Goal: Task Accomplishment & Management: Manage account settings

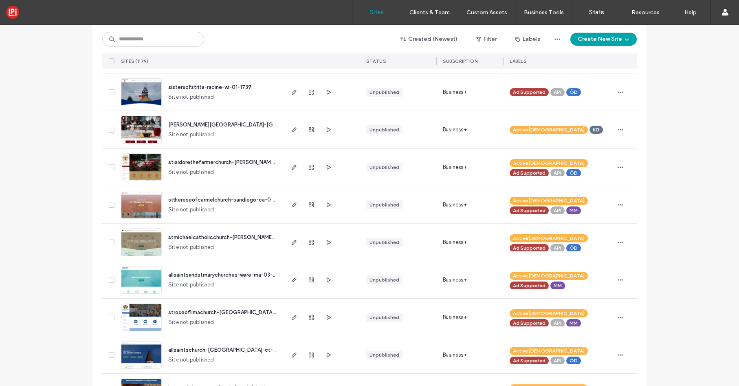
scroll to position [356, 0]
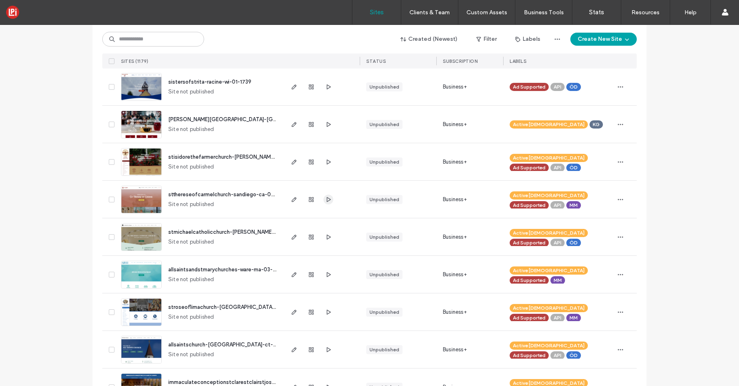
click at [327, 201] on icon "button" at bounding box center [328, 199] width 7 height 7
click at [292, 198] on use "button" at bounding box center [294, 199] width 5 height 5
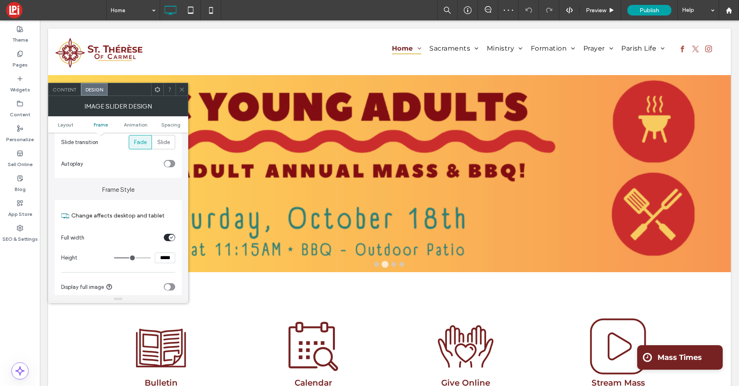
scroll to position [87, 0]
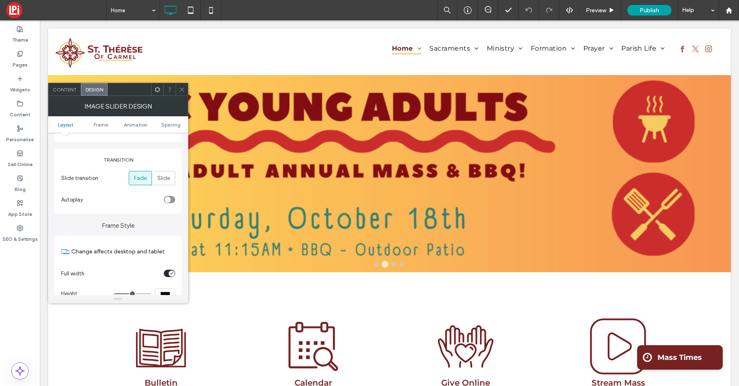
drag, startPoint x: 182, startPoint y: 88, endPoint x: 181, endPoint y: 84, distance: 4.2
click at [182, 87] on icon at bounding box center [182, 89] width 6 height 6
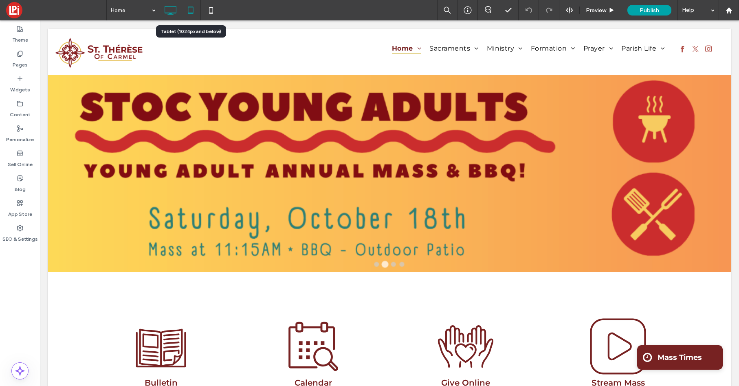
click at [190, 11] on icon at bounding box center [191, 10] width 16 height 16
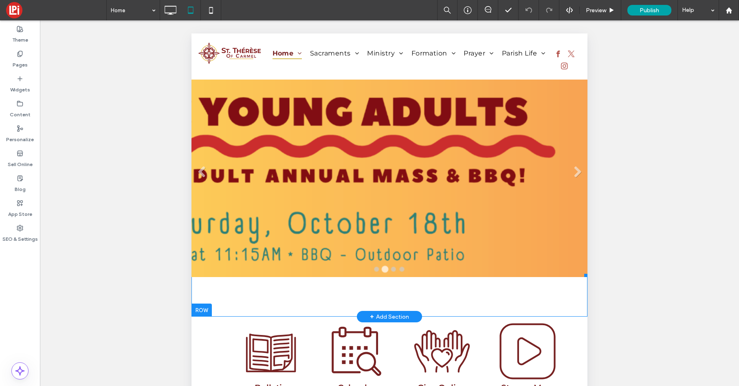
click at [247, 132] on li "Slide title Write your caption here Button" at bounding box center [390, 175] width 396 height 204
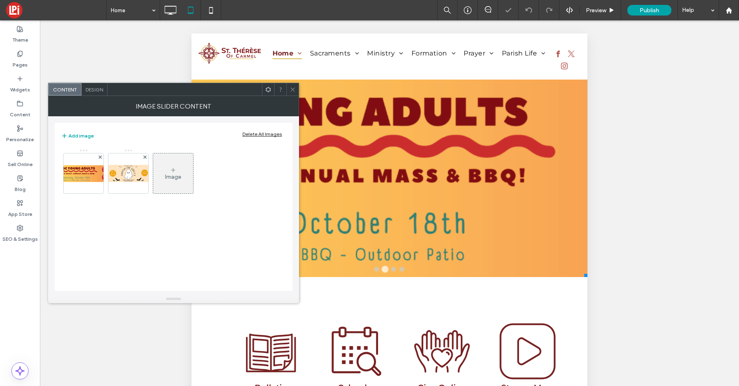
click at [96, 90] on span "Design" at bounding box center [95, 89] width 18 height 6
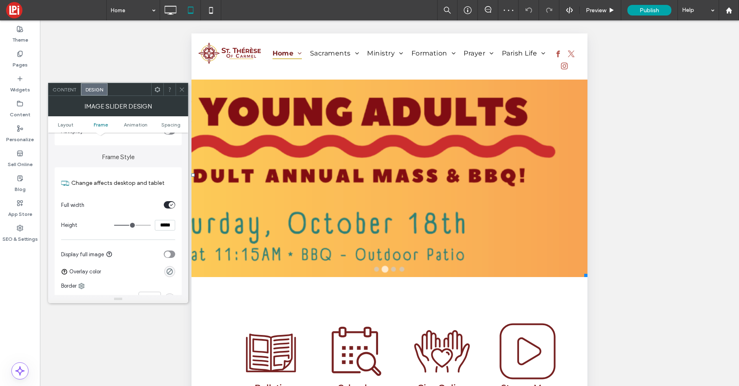
scroll to position [170, 0]
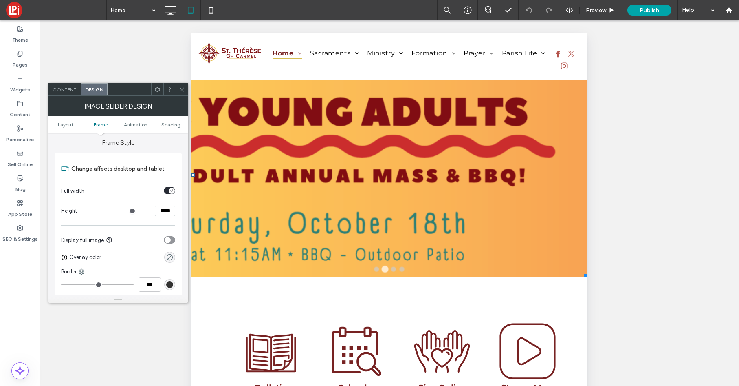
click at [168, 238] on icon "toggle" at bounding box center [167, 239] width 3 height 2
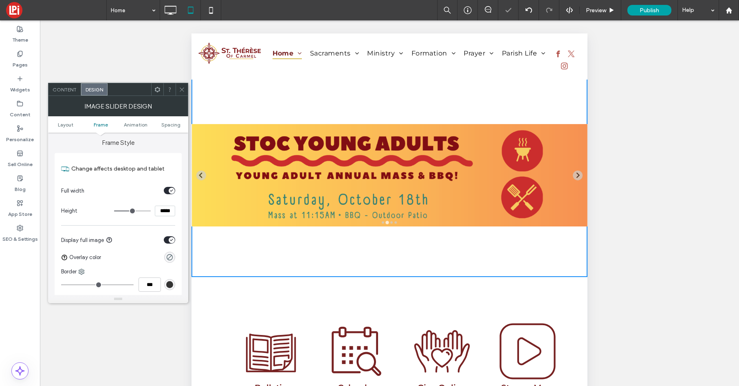
click at [185, 89] on div at bounding box center [182, 89] width 12 height 12
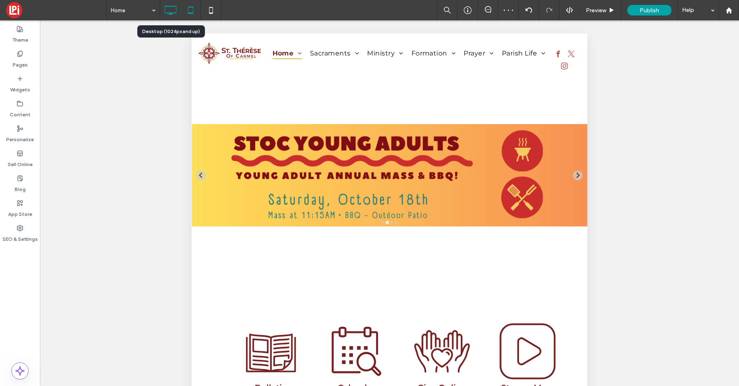
click at [171, 8] on icon at bounding box center [170, 10] width 16 height 16
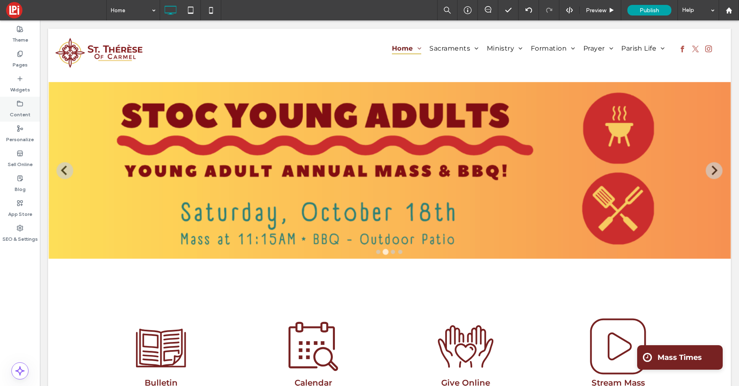
click at [20, 106] on use at bounding box center [20, 103] width 5 height 5
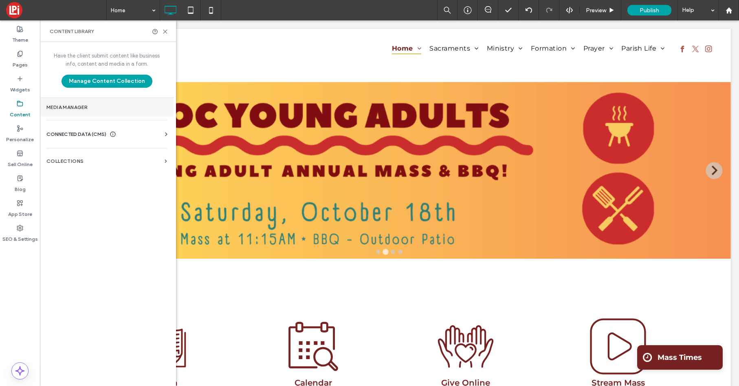
click at [75, 108] on label "Media Manager" at bounding box center [106, 107] width 121 height 6
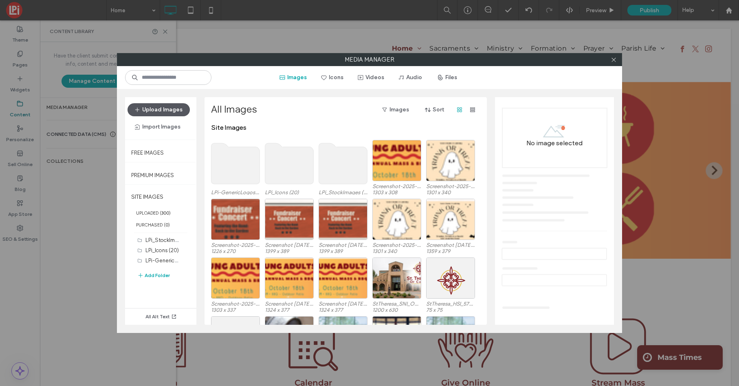
click at [155, 110] on button "Upload Images" at bounding box center [159, 109] width 62 height 13
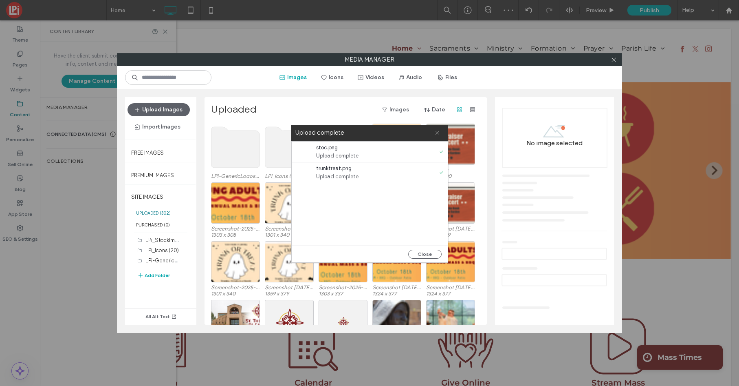
click at [438, 130] on icon at bounding box center [437, 132] width 5 height 5
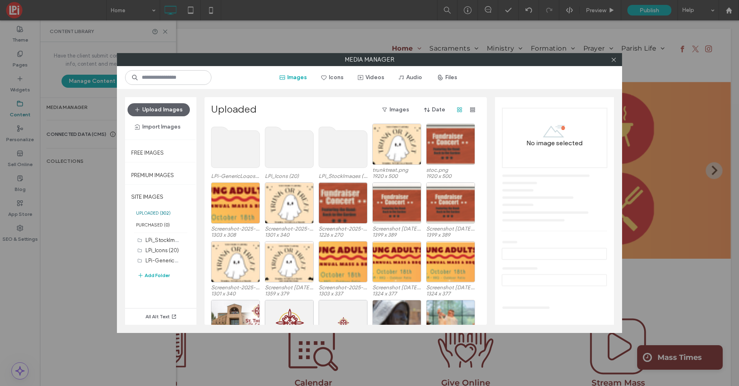
click at [619, 57] on div at bounding box center [614, 59] width 12 height 12
click at [614, 57] on icon at bounding box center [614, 60] width 6 height 6
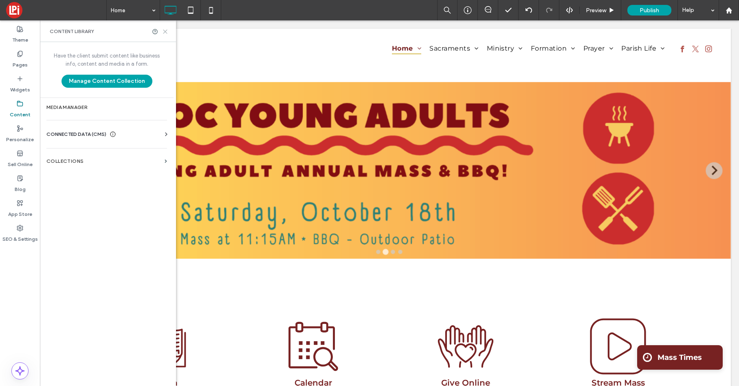
click at [164, 31] on icon at bounding box center [165, 32] width 6 height 6
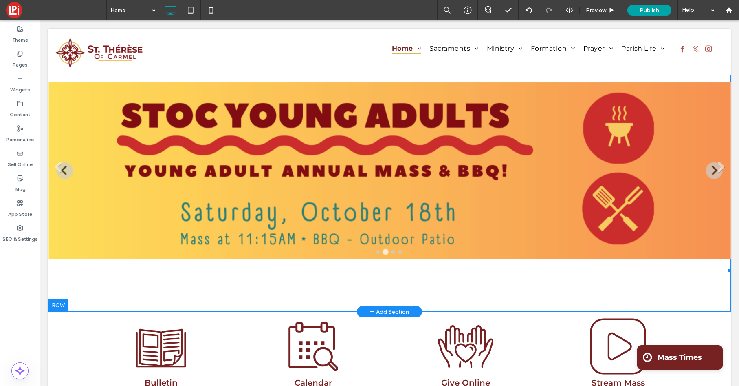
click at [326, 172] on li "Slide title Write your caption here Button" at bounding box center [389, 170] width 683 height 204
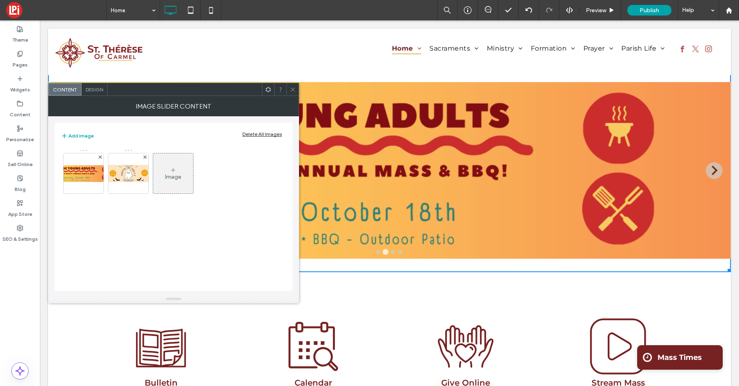
click at [178, 181] on div "Image" at bounding box center [173, 173] width 40 height 38
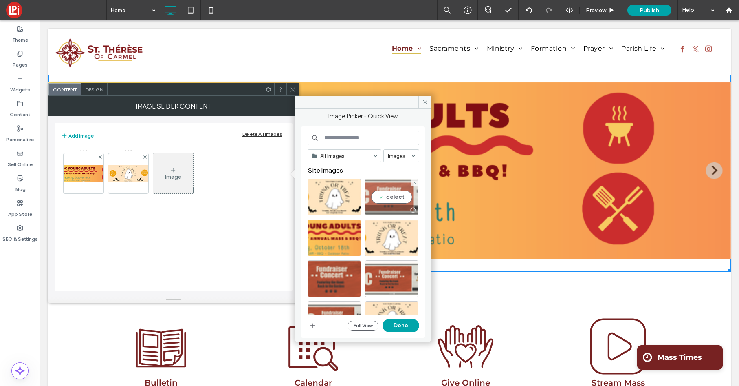
click at [379, 195] on div "Select" at bounding box center [391, 196] width 53 height 37
click at [400, 325] on button "Done" at bounding box center [401, 325] width 37 height 13
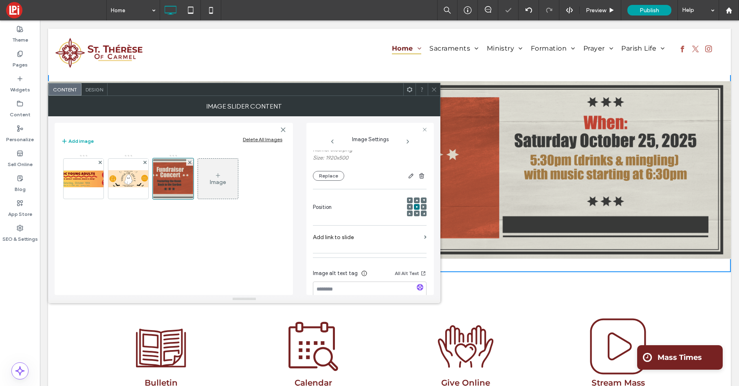
scroll to position [88, 0]
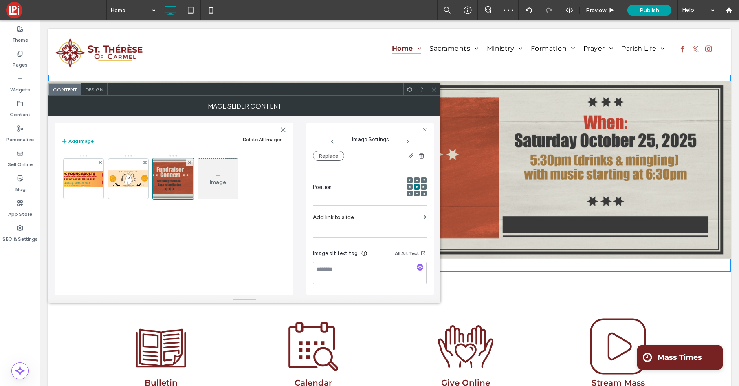
click at [350, 218] on label "Add link to slide" at bounding box center [367, 216] width 108 height 15
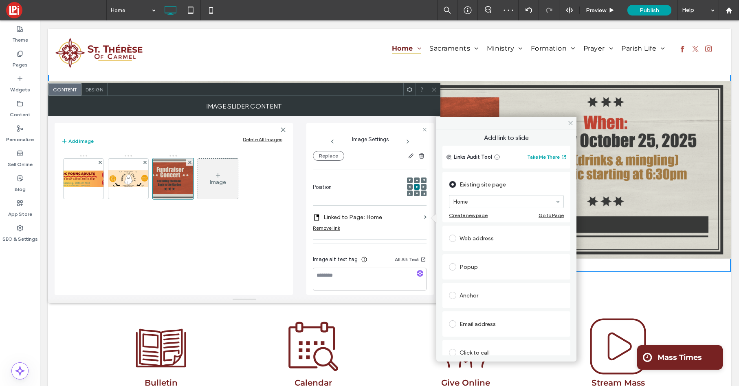
click at [455, 240] on span at bounding box center [452, 237] width 7 height 7
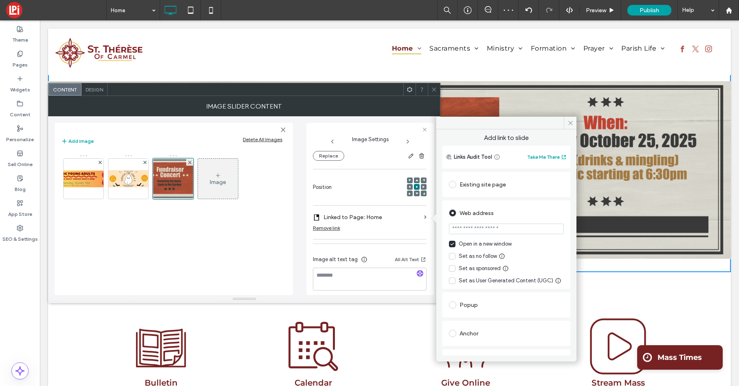
click at [474, 229] on input "url" at bounding box center [506, 228] width 115 height 11
paste input "**********"
type input "**********"
click at [515, 215] on div "Web address" at bounding box center [506, 212] width 115 height 13
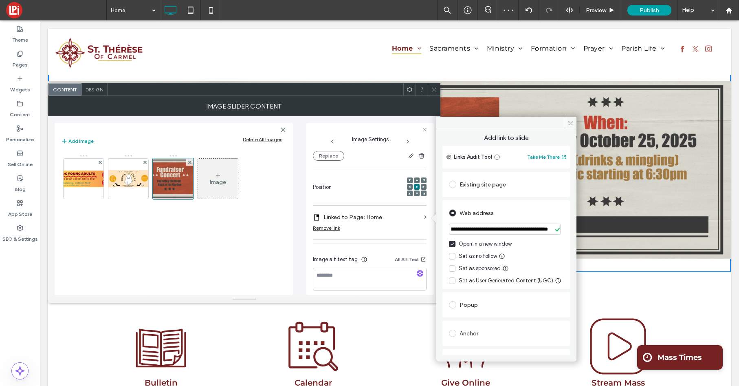
scroll to position [0, 0]
click at [571, 122] on icon at bounding box center [571, 123] width 6 height 6
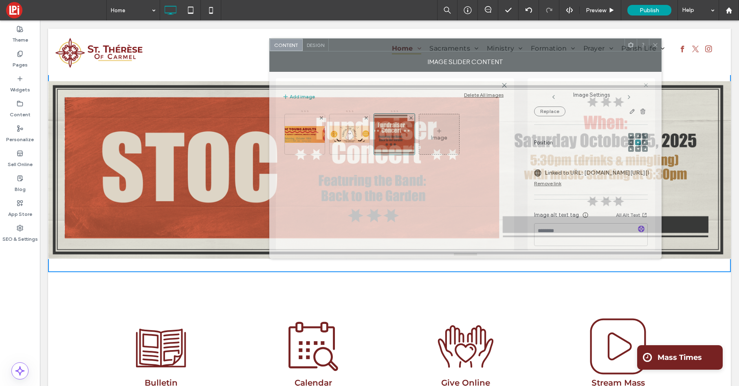
drag, startPoint x: 377, startPoint y: 89, endPoint x: 549, endPoint y: 48, distance: 177.2
click at [548, 48] on div at bounding box center [477, 45] width 296 height 12
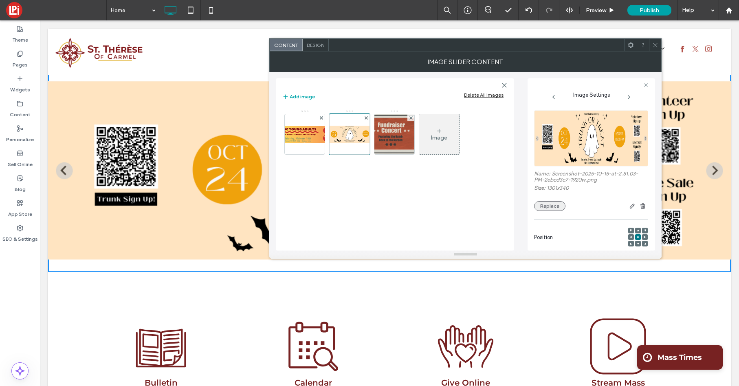
click at [553, 207] on button "Replace" at bounding box center [549, 206] width 31 height 10
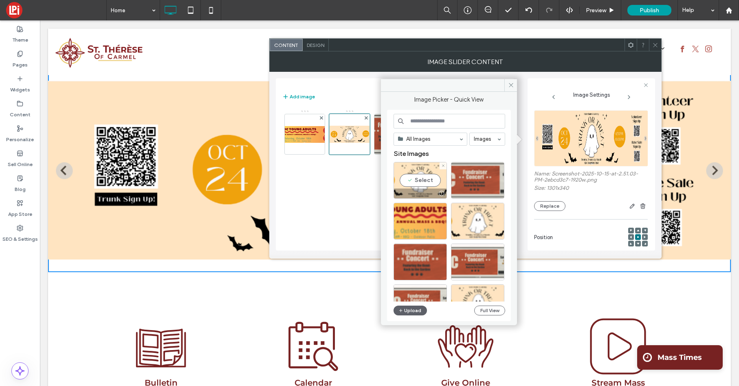
click at [417, 178] on div "Select" at bounding box center [420, 180] width 53 height 37
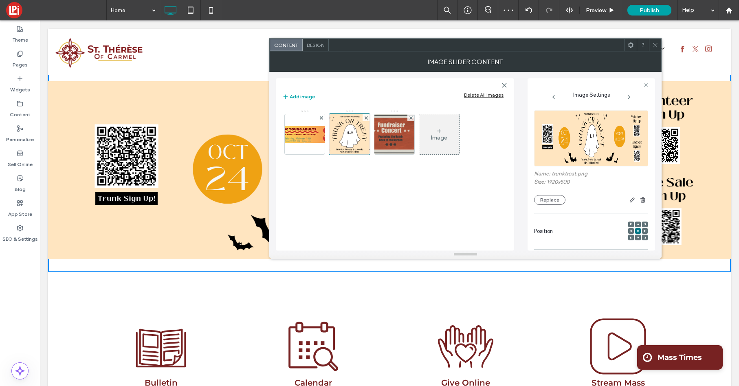
scroll to position [88, 0]
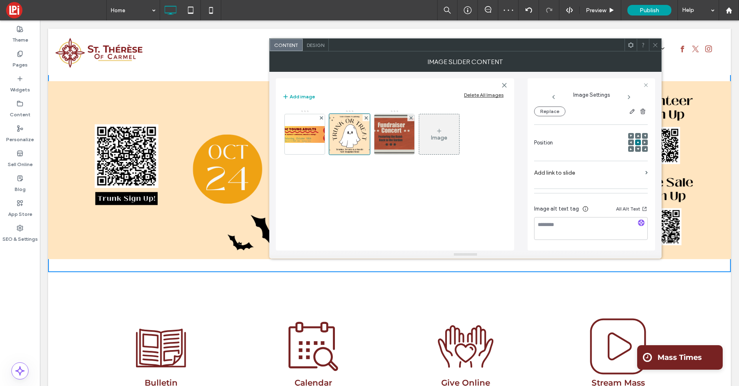
click at [558, 171] on label "Add link to slide" at bounding box center [588, 172] width 108 height 15
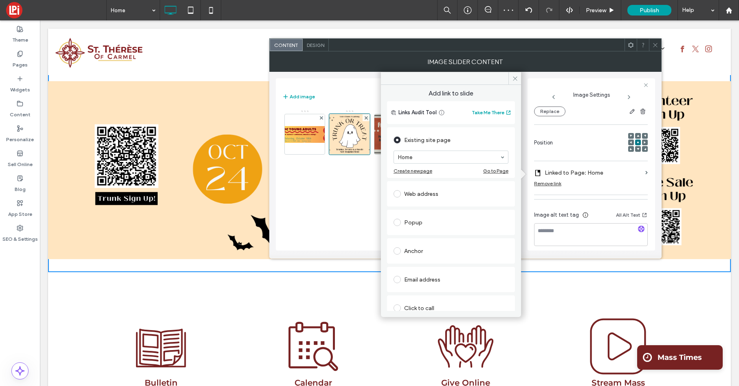
click at [398, 193] on span at bounding box center [397, 193] width 7 height 7
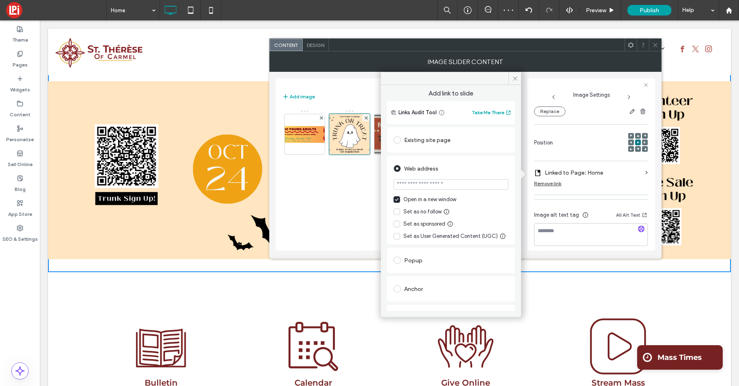
click at [421, 185] on input "url" at bounding box center [451, 184] width 115 height 11
paste input "**********"
type input "**********"
click at [465, 167] on div "Web address" at bounding box center [451, 168] width 115 height 13
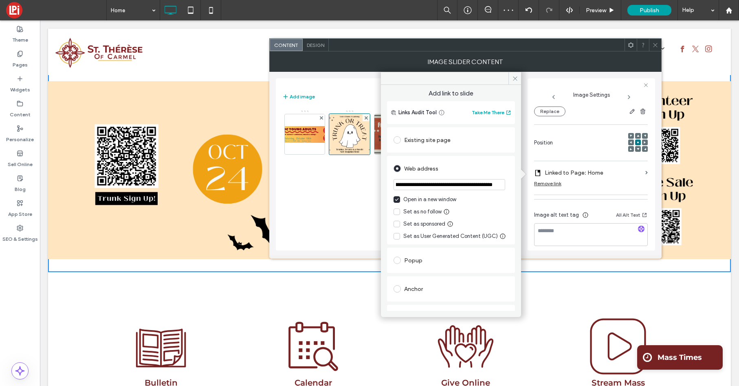
scroll to position [0, 0]
click at [517, 78] on icon at bounding box center [515, 78] width 6 height 6
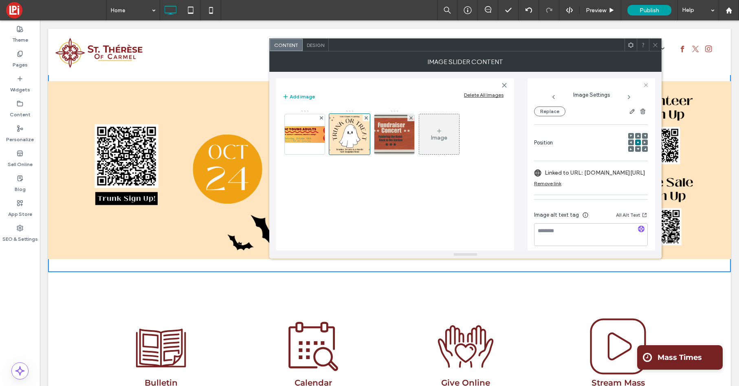
click at [656, 44] on icon at bounding box center [655, 45] width 6 height 6
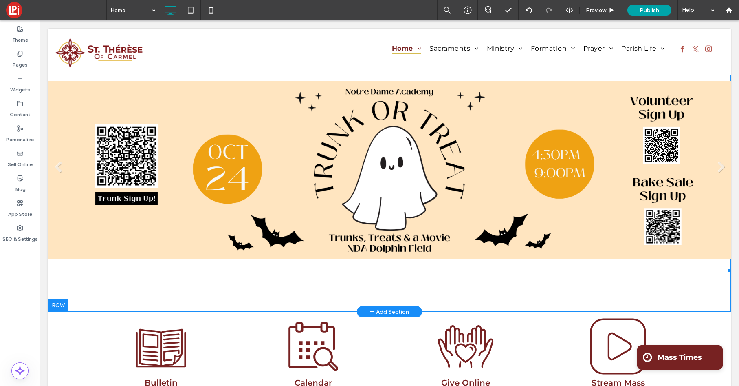
click at [344, 132] on link at bounding box center [389, 170] width 683 height 204
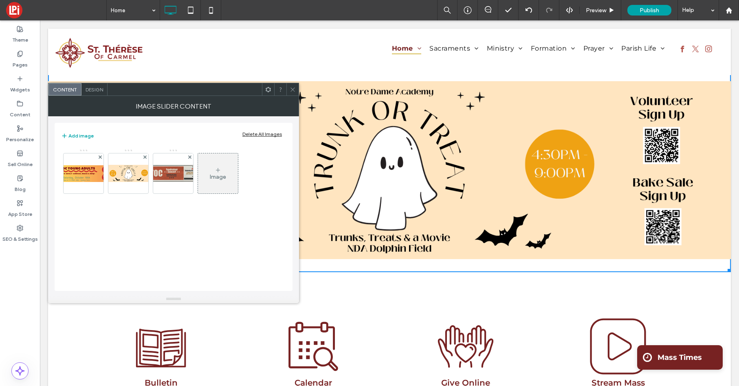
click at [89, 87] on span "Design" at bounding box center [95, 89] width 18 height 6
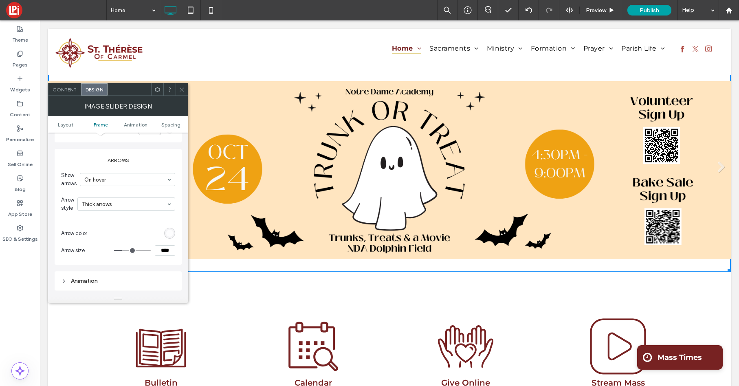
scroll to position [349, 0]
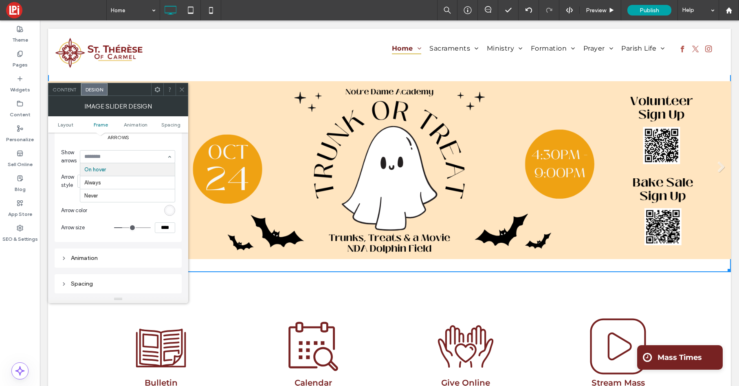
click at [139, 148] on section "Show arrows On hover Always Never" at bounding box center [118, 156] width 114 height 24
click at [172, 209] on div "rgba(255, 255, 255, 0.8)" at bounding box center [169, 210] width 7 height 7
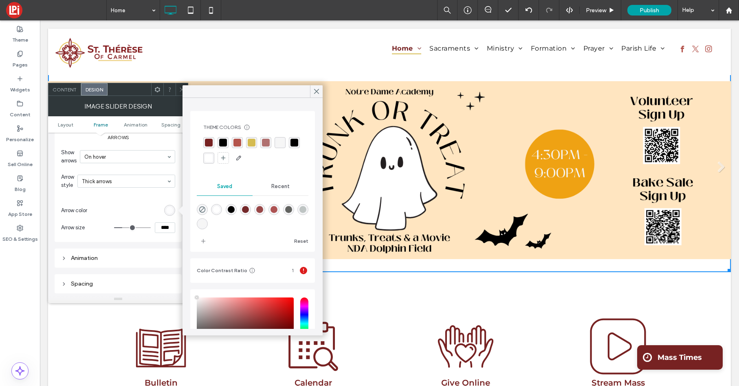
click at [265, 143] on div "rgba(176,112,111,1)" at bounding box center [266, 143] width 8 height 8
click at [317, 89] on icon at bounding box center [316, 91] width 7 height 7
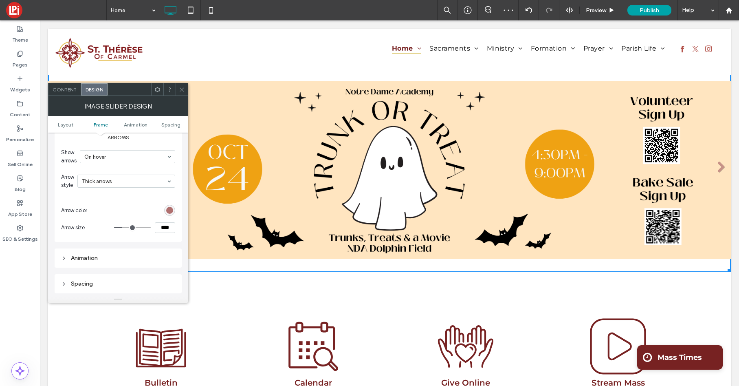
click at [182, 88] on icon at bounding box center [182, 89] width 6 height 6
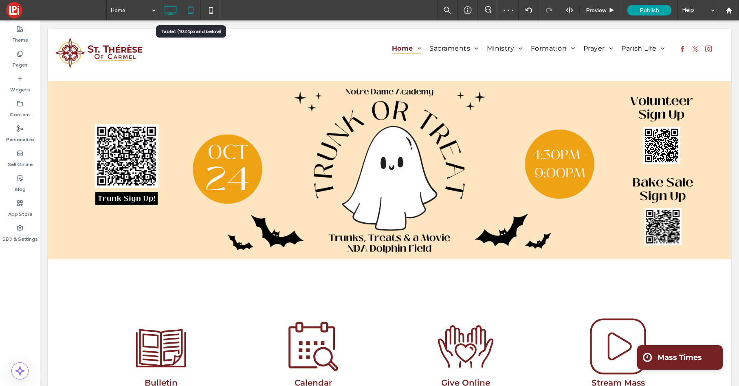
click at [192, 11] on icon at bounding box center [191, 10] width 16 height 16
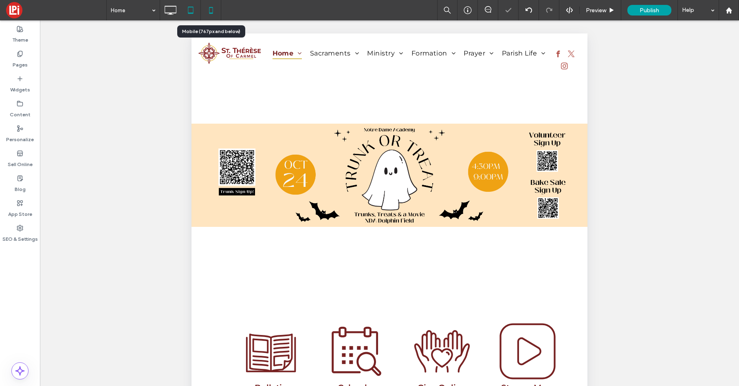
click at [211, 9] on icon at bounding box center [211, 10] width 16 height 16
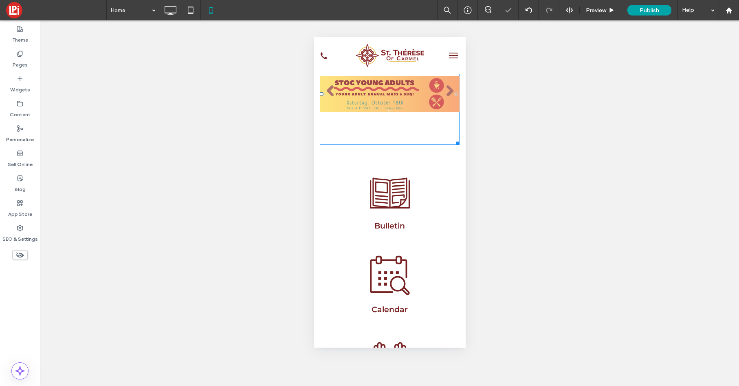
scroll to position [0, 0]
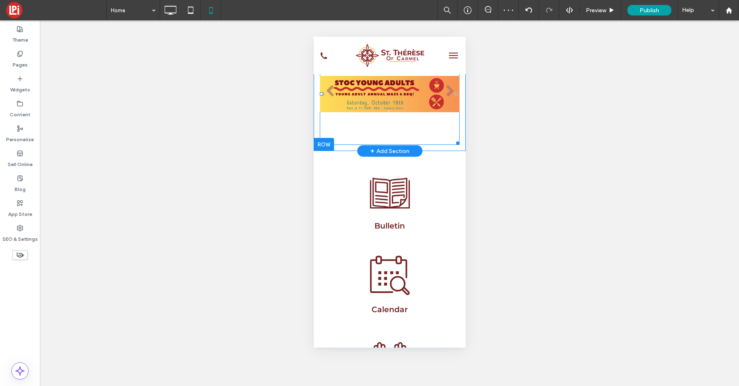
click at [347, 128] on li "Slide title Write your caption here Button" at bounding box center [389, 94] width 140 height 102
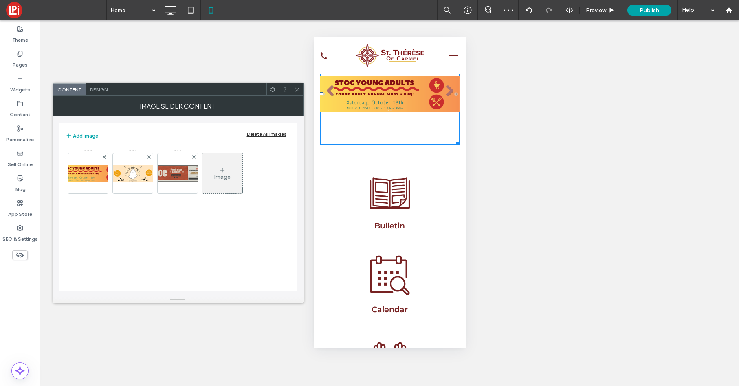
click at [102, 95] on div "Design" at bounding box center [99, 89] width 26 height 12
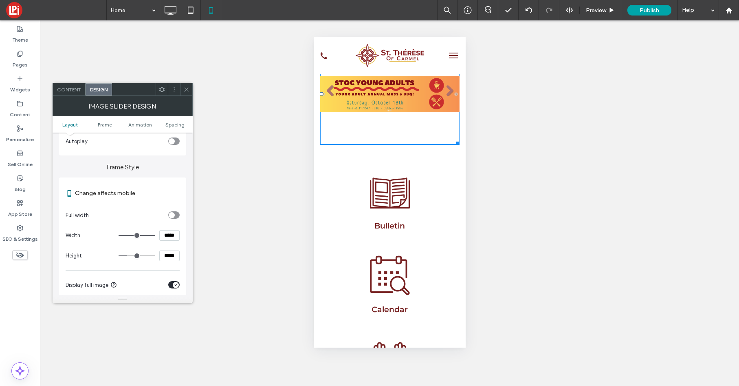
scroll to position [189, 0]
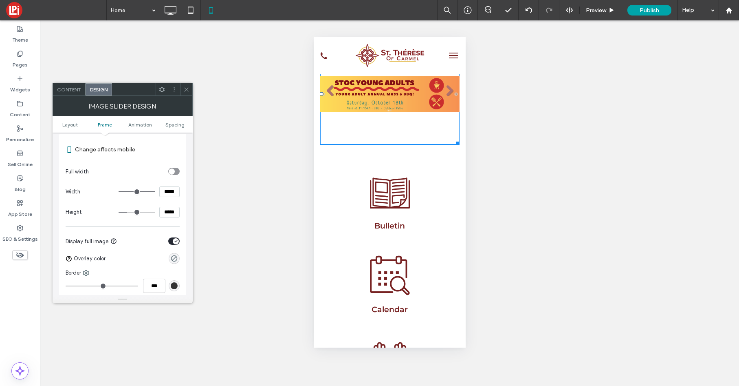
click at [174, 171] on div "toggle" at bounding box center [172, 171] width 6 height 6
click at [168, 192] on input "*****" at bounding box center [169, 191] width 20 height 11
type input "*****"
type input "***"
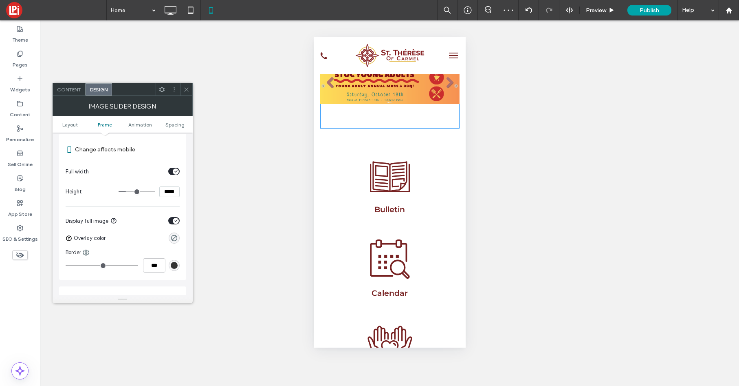
click at [187, 88] on icon at bounding box center [186, 89] width 6 height 6
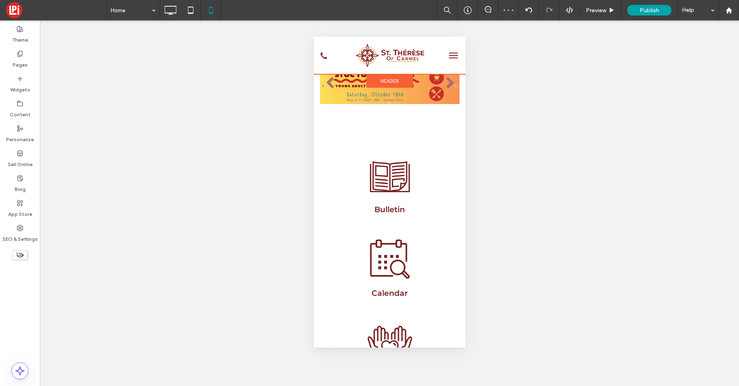
click at [397, 79] on span "Header" at bounding box center [389, 80] width 18 height 7
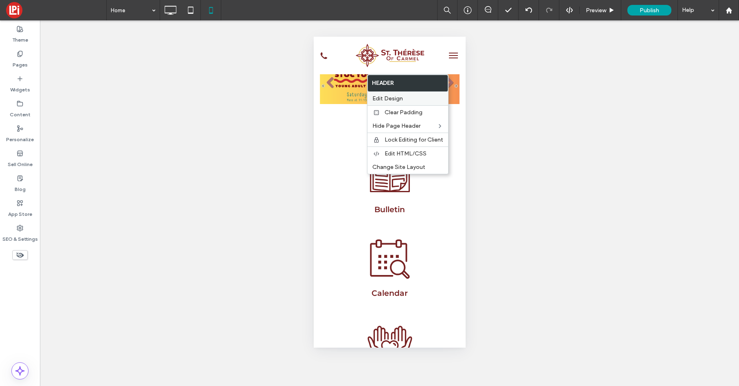
click at [394, 97] on span "Edit Design" at bounding box center [387, 98] width 31 height 7
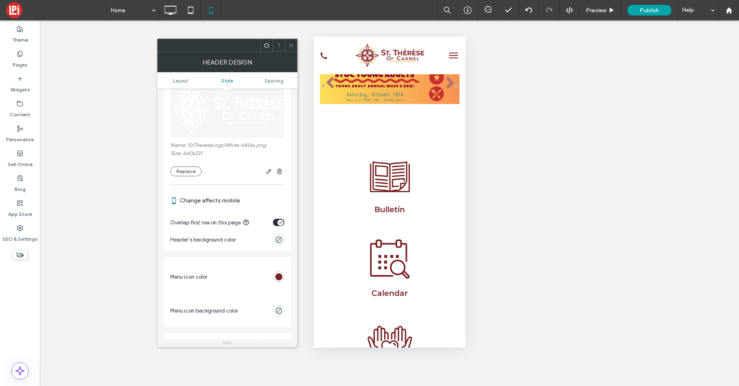
scroll to position [370, 0]
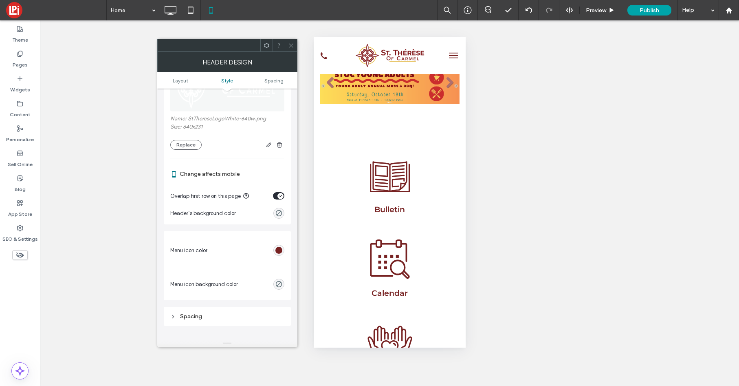
click at [278, 193] on div "toggle" at bounding box center [281, 196] width 6 height 6
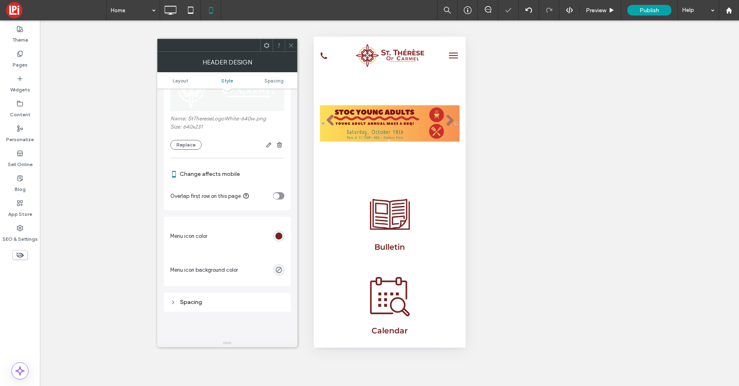
click at [291, 49] on span at bounding box center [291, 45] width 6 height 12
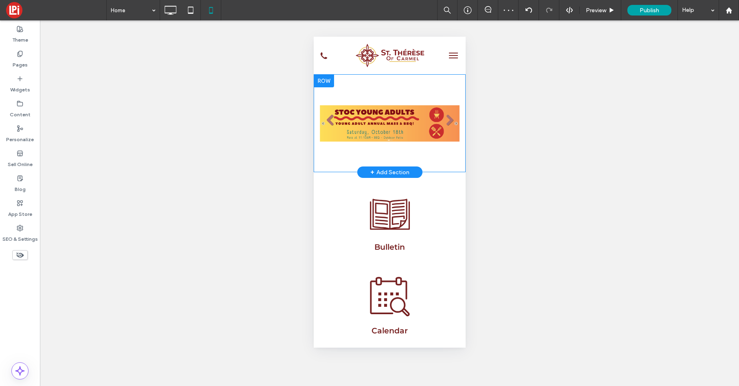
click at [316, 99] on div "Slide title Write your caption here Button Slide title Write your caption here …" at bounding box center [389, 123] width 152 height 86
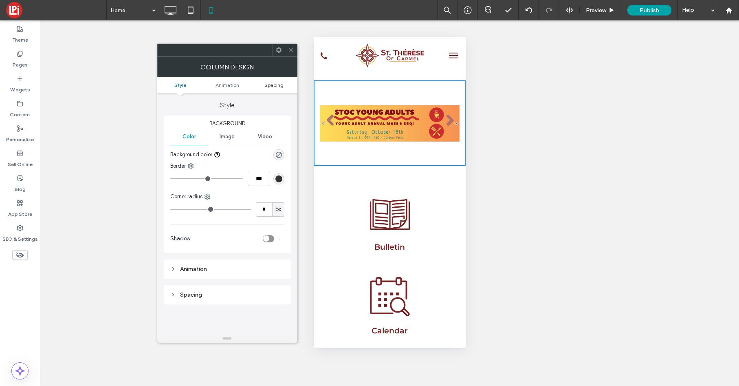
click at [265, 84] on span "Spacing" at bounding box center [273, 85] width 19 height 6
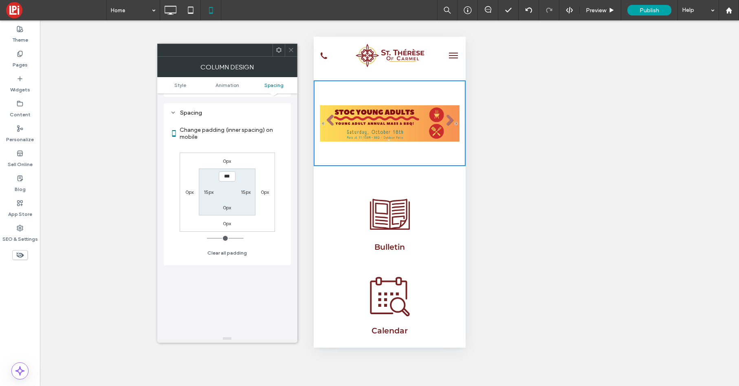
scroll to position [185, 0]
click at [246, 188] on label "15px" at bounding box center [246, 188] width 10 height 6
type input "**"
type input "*"
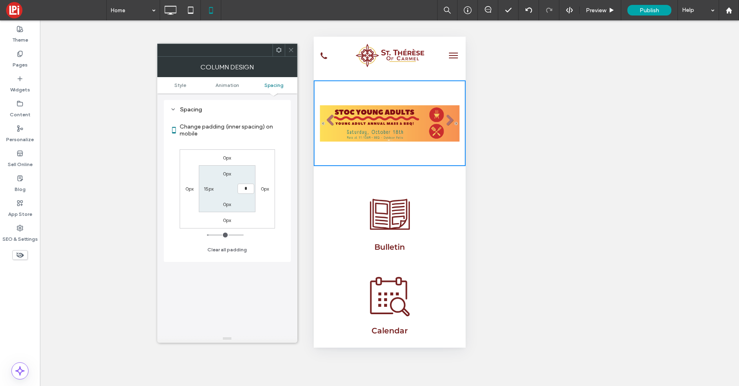
type input "***"
click at [205, 185] on label "15px" at bounding box center [209, 188] width 10 height 6
type input "**"
type input "*"
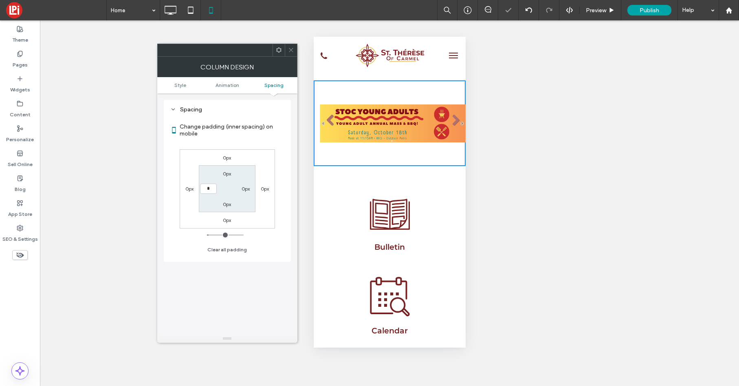
type input "***"
click at [225, 192] on section "0px 0px 0px ***" at bounding box center [227, 188] width 57 height 47
click at [293, 53] on span at bounding box center [291, 50] width 6 height 12
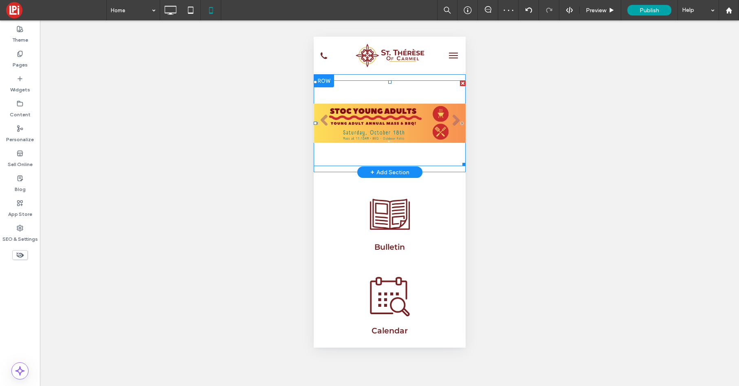
click at [375, 98] on li "Slide title Write your caption here Button" at bounding box center [389, 123] width 152 height 86
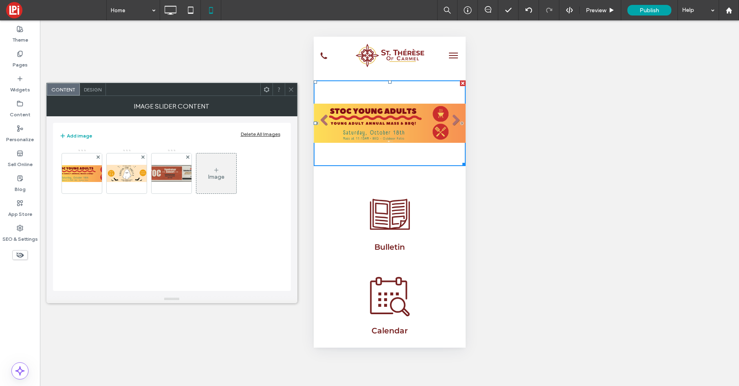
click at [95, 89] on span "Design" at bounding box center [93, 89] width 18 height 6
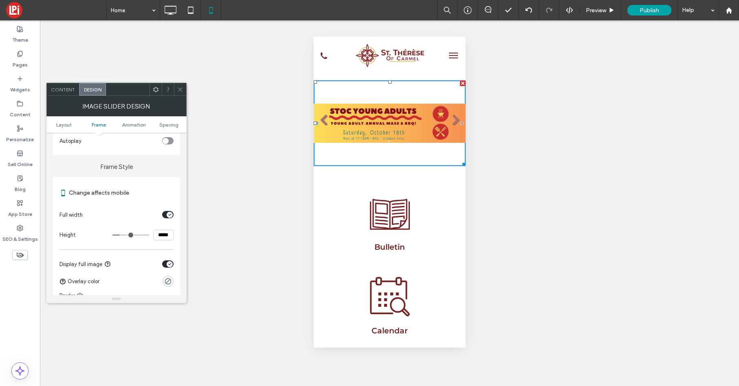
scroll to position [211, 0]
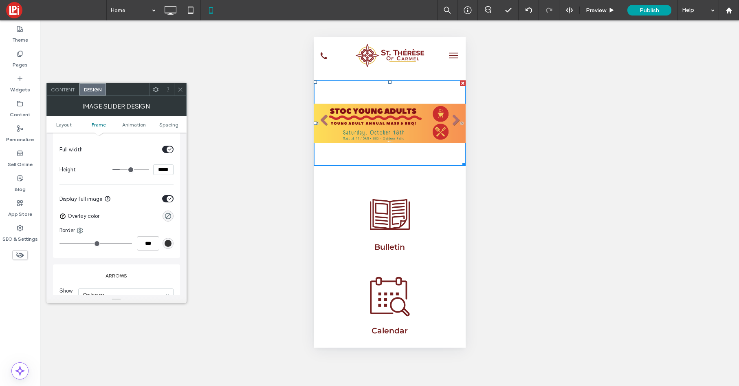
click at [161, 170] on input "*****" at bounding box center [163, 169] width 20 height 11
type input "*****"
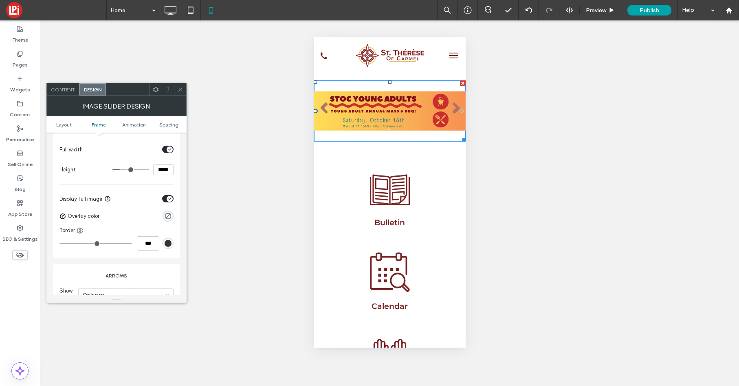
type input "***"
drag, startPoint x: 181, startPoint y: 86, endPoint x: 170, endPoint y: 92, distance: 12.0
click at [181, 86] on icon at bounding box center [180, 89] width 6 height 6
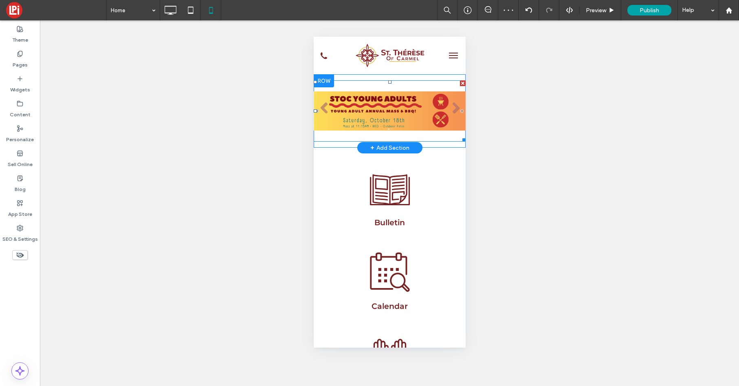
click at [364, 110] on li "Slide title Write your caption here Button" at bounding box center [389, 110] width 152 height 61
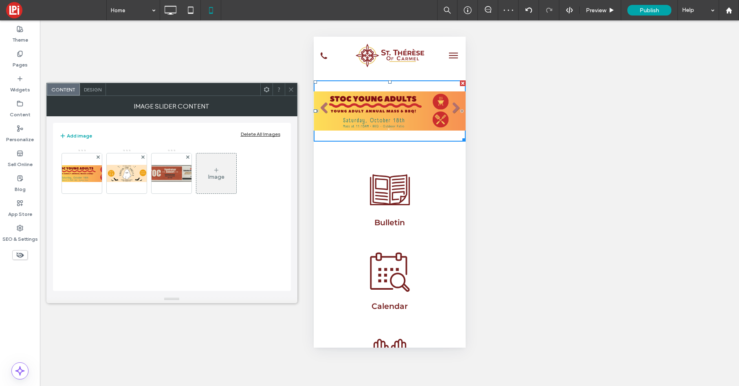
click at [94, 86] on span "Design" at bounding box center [93, 89] width 18 height 6
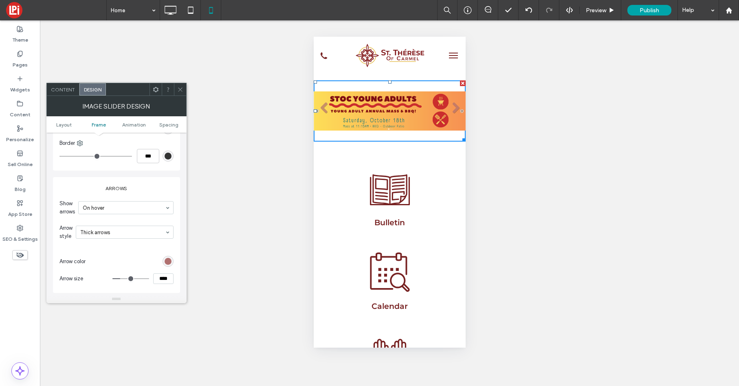
scroll to position [302, 0]
click at [159, 274] on input "****" at bounding box center [163, 274] width 20 height 11
type input "****"
type input "**"
click at [179, 87] on icon at bounding box center [180, 89] width 6 height 6
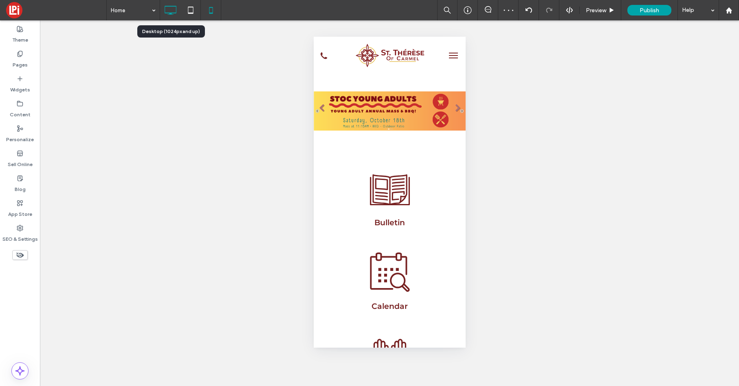
click at [164, 9] on icon at bounding box center [170, 10] width 16 height 16
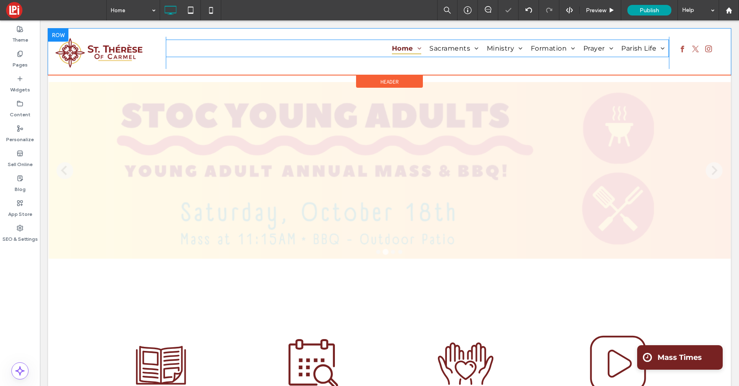
scroll to position [0, 0]
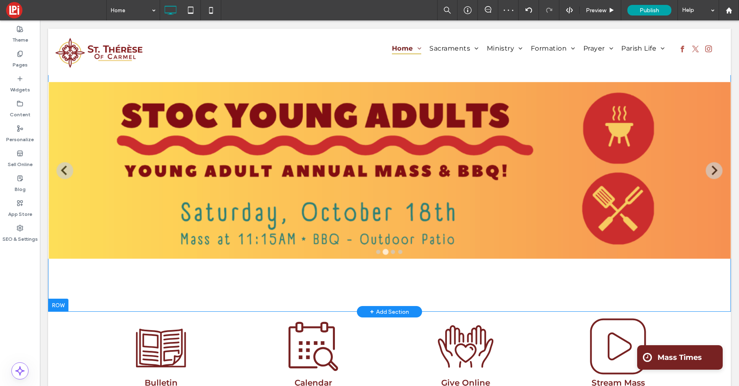
click at [70, 298] on div "Slide title Write your caption here Button Slide title Write your caption here …" at bounding box center [389, 170] width 683 height 283
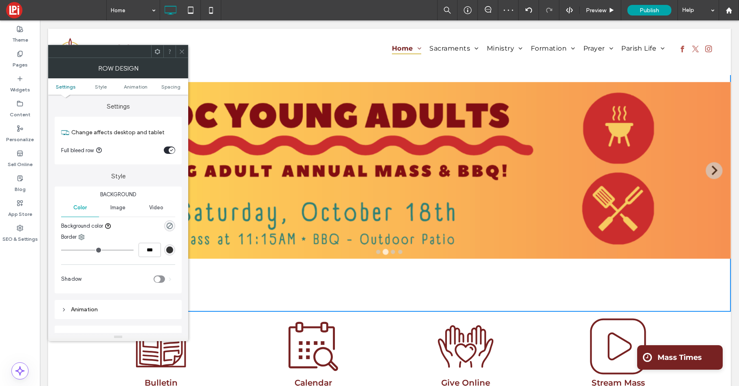
click at [184, 51] on icon at bounding box center [182, 51] width 6 height 6
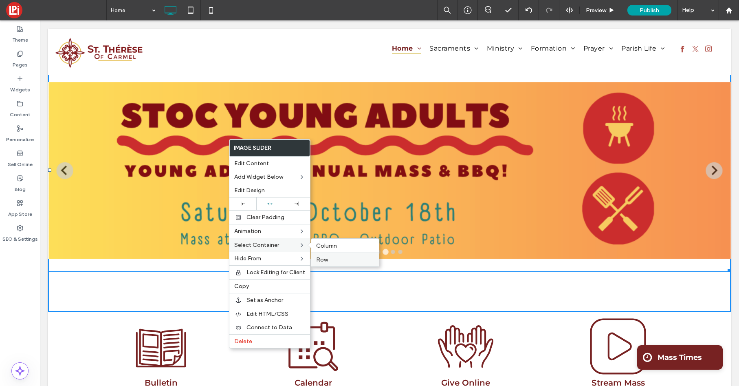
drag, startPoint x: 328, startPoint y: 256, endPoint x: 286, endPoint y: 236, distance: 46.3
click at [328, 256] on label "Row" at bounding box center [345, 259] width 58 height 7
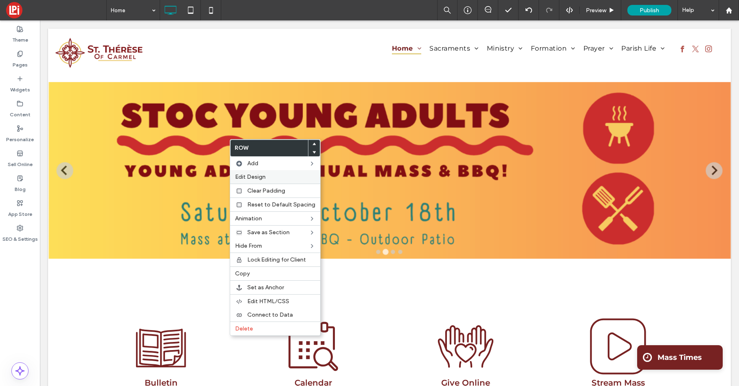
click at [260, 174] on span "Edit Design" at bounding box center [250, 176] width 31 height 7
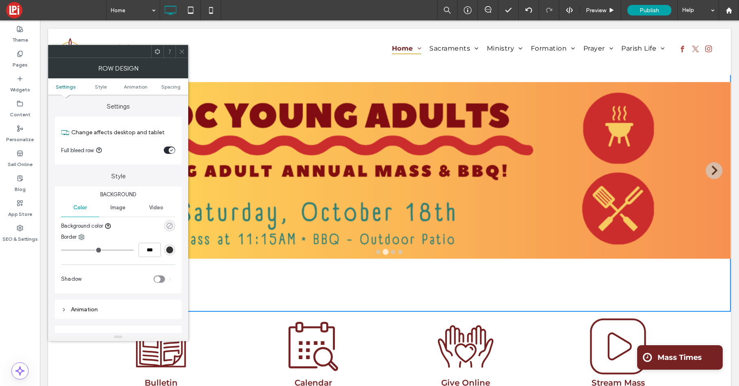
click at [170, 226] on icon "rgba(0, 0, 0, 0)" at bounding box center [169, 225] width 7 height 7
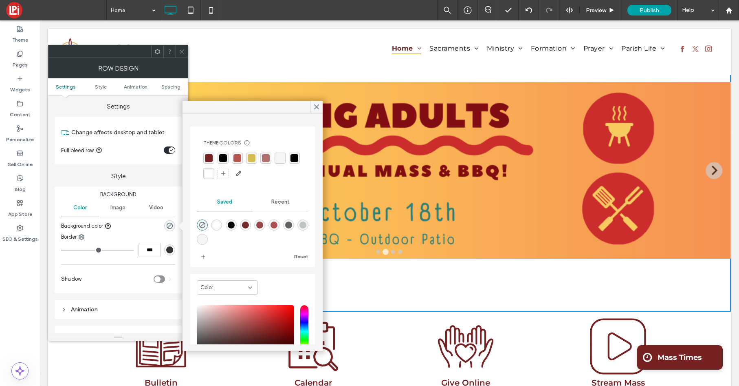
click at [207, 159] on div "rgba(119,34,34,1)" at bounding box center [209, 158] width 8 height 8
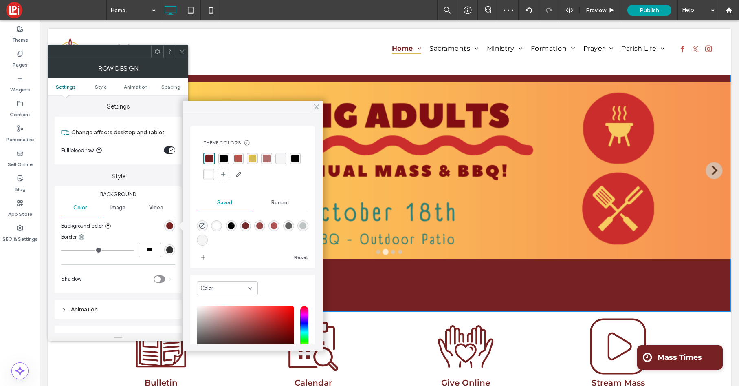
drag, startPoint x: 317, startPoint y: 107, endPoint x: 164, endPoint y: 88, distance: 154.8
click at [317, 107] on use at bounding box center [317, 107] width 4 height 4
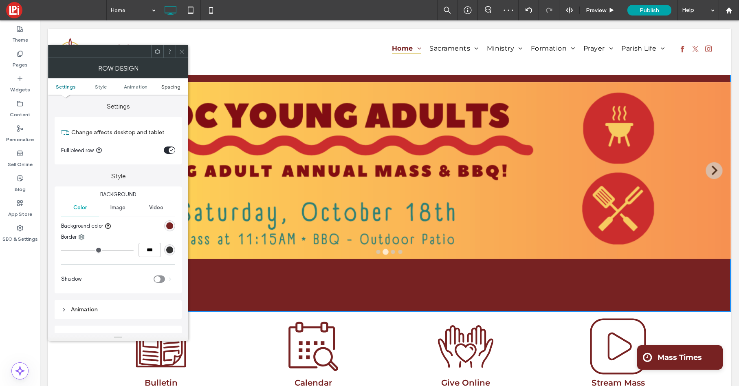
click at [170, 86] on span "Spacing" at bounding box center [170, 87] width 19 height 6
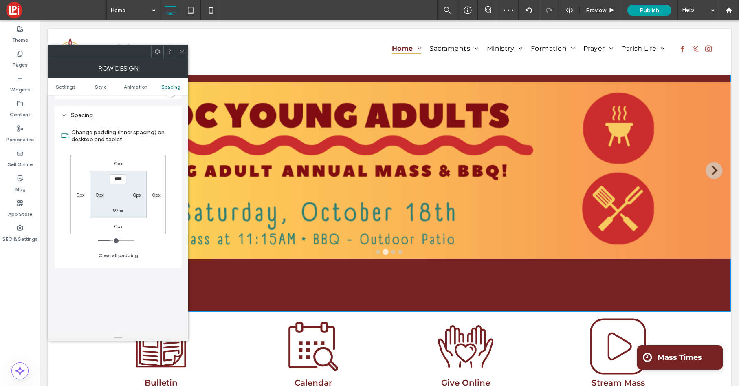
scroll to position [224, 0]
click at [115, 208] on label "97px" at bounding box center [118, 206] width 10 height 6
type input "*"
type input "***"
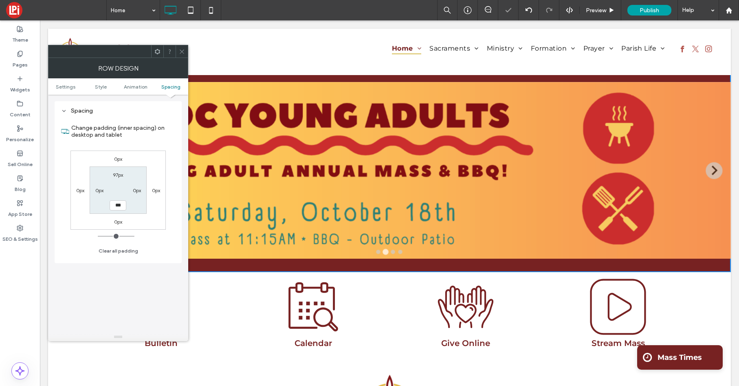
click at [117, 174] on label "97px" at bounding box center [118, 175] width 10 height 6
type input "**"
type input "*"
type input "***"
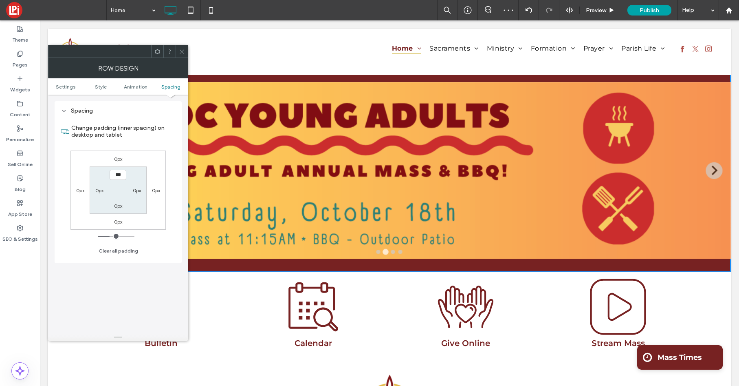
click at [118, 191] on section "*** 0px 0px 0px" at bounding box center [118, 189] width 57 height 47
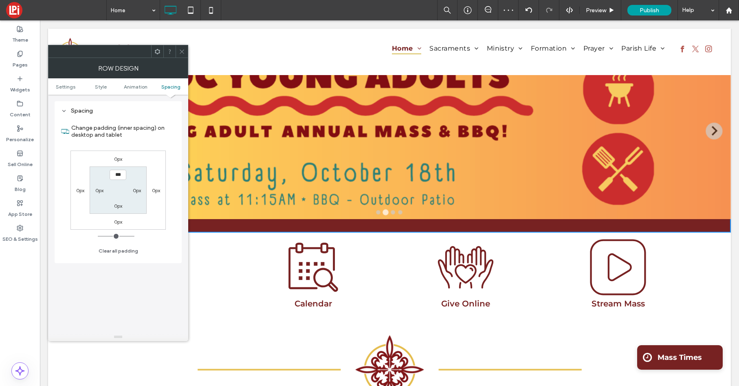
click at [180, 49] on icon at bounding box center [182, 51] width 6 height 6
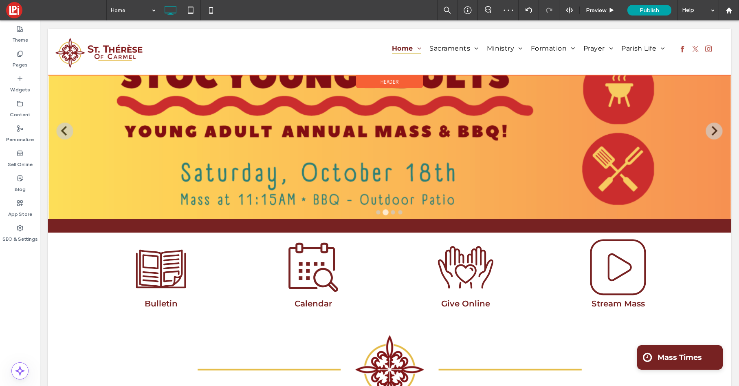
click at [383, 81] on span "Header" at bounding box center [390, 81] width 18 height 7
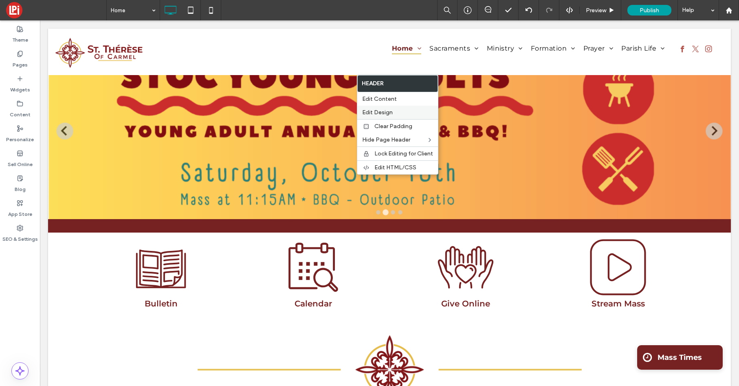
click at [378, 111] on span "Edit Design" at bounding box center [377, 112] width 31 height 7
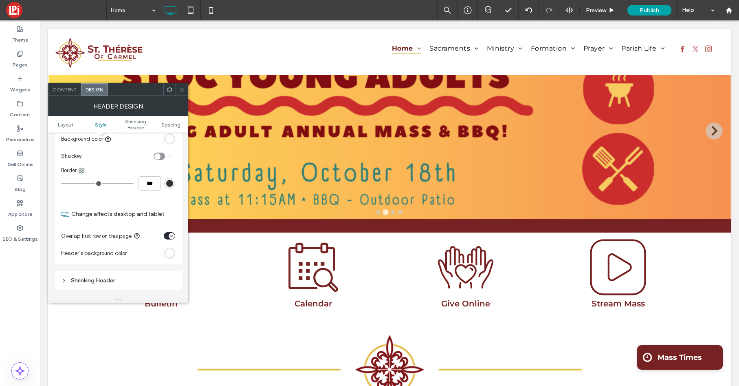
scroll to position [150, 0]
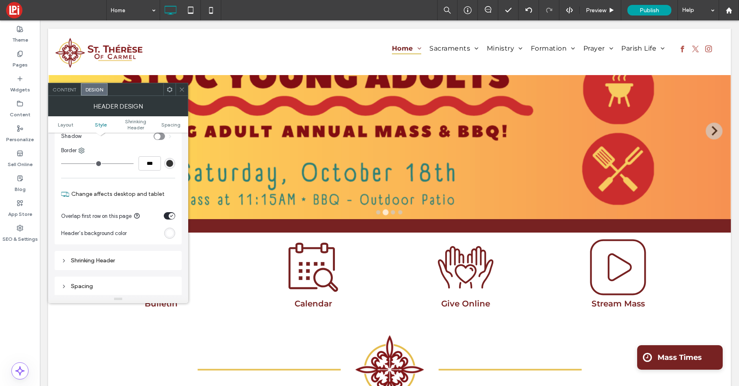
click at [169, 215] on div "toggle" at bounding box center [172, 216] width 6 height 6
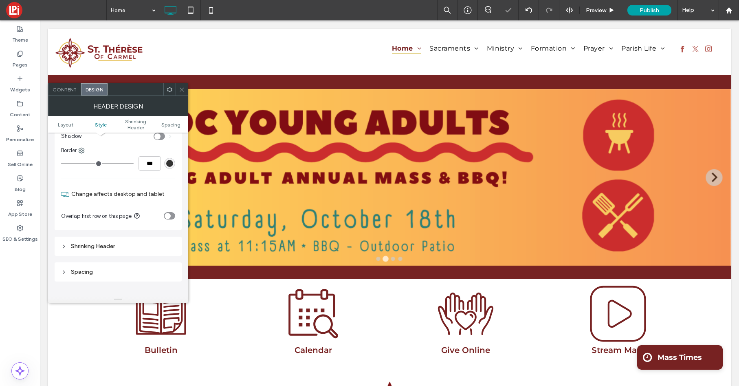
drag, startPoint x: 183, startPoint y: 88, endPoint x: 188, endPoint y: 88, distance: 4.9
click at [183, 88] on icon at bounding box center [182, 89] width 6 height 6
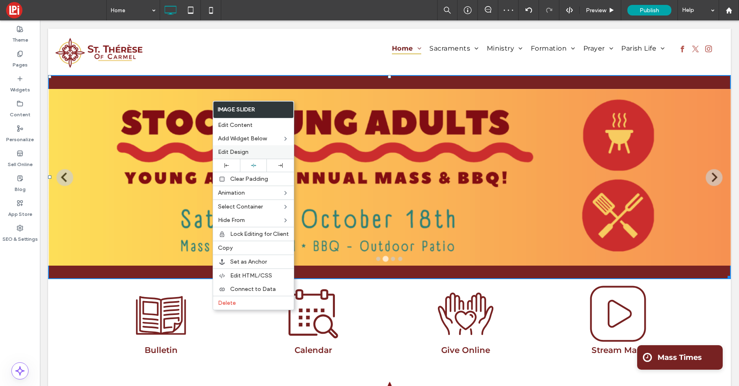
click at [240, 152] on span "Edit Design" at bounding box center [233, 151] width 31 height 7
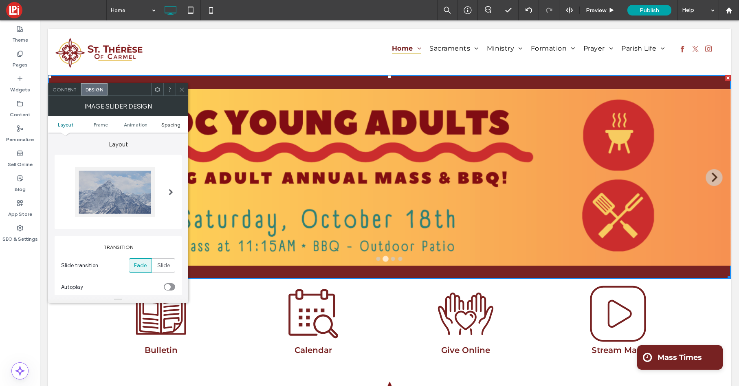
click at [170, 126] on span "Spacing" at bounding box center [170, 124] width 19 height 6
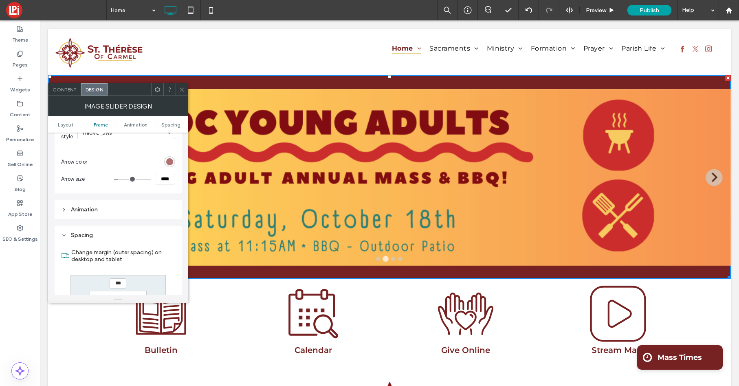
scroll to position [484, 0]
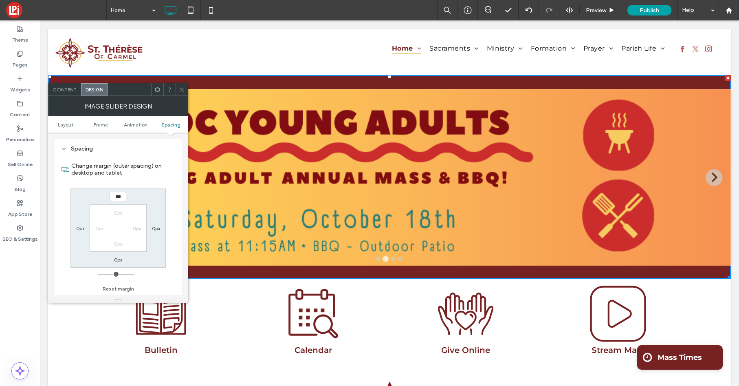
drag, startPoint x: 181, startPoint y: 87, endPoint x: 170, endPoint y: 57, distance: 32.0
click at [181, 87] on icon at bounding box center [182, 89] width 6 height 6
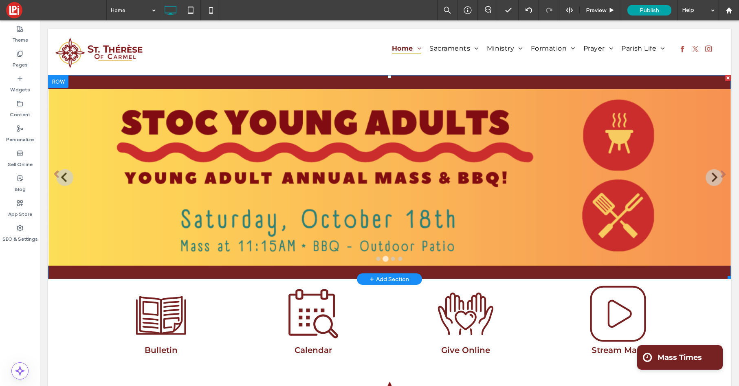
click at [215, 109] on li "Slide title Write your caption here Button" at bounding box center [389, 177] width 683 height 204
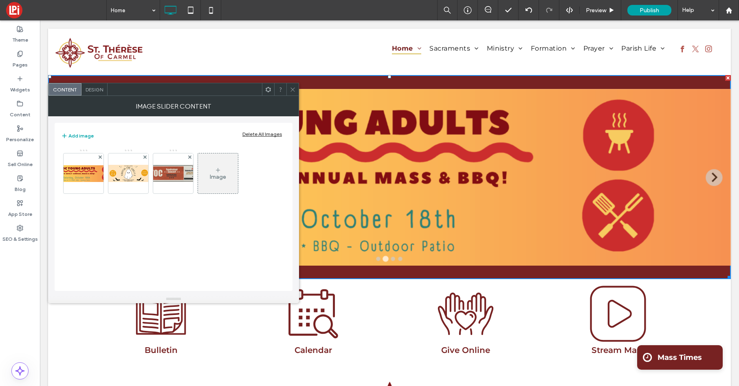
click at [88, 86] on span "Design" at bounding box center [95, 89] width 18 height 6
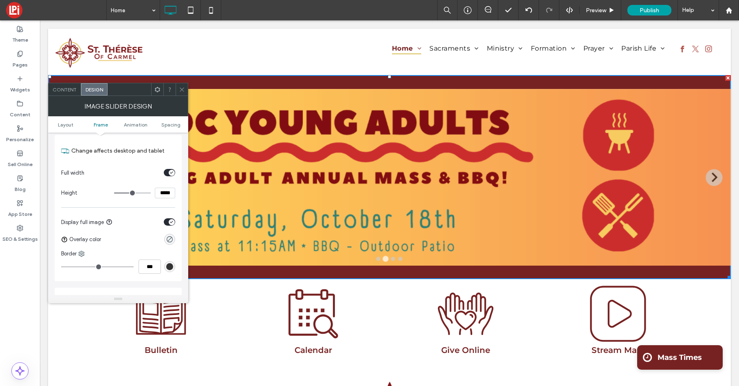
scroll to position [193, 0]
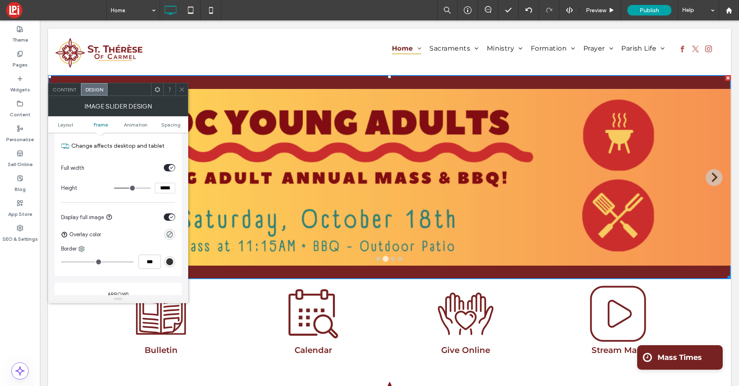
drag, startPoint x: 163, startPoint y: 187, endPoint x: 164, endPoint y: 208, distance: 20.8
click at [163, 187] on input "*****" at bounding box center [165, 188] width 20 height 11
type input "*****"
type input "***"
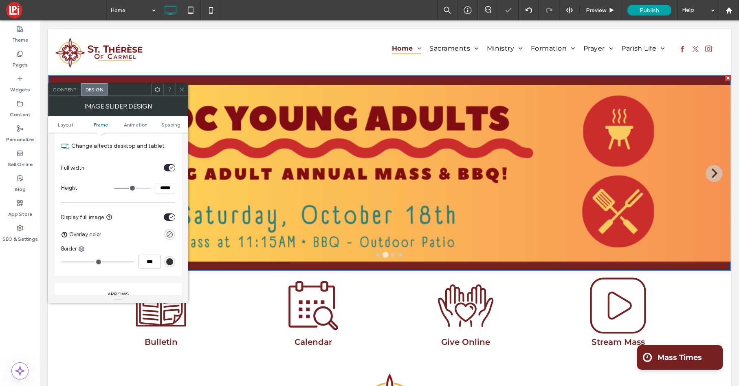
click at [180, 89] on icon at bounding box center [182, 89] width 6 height 6
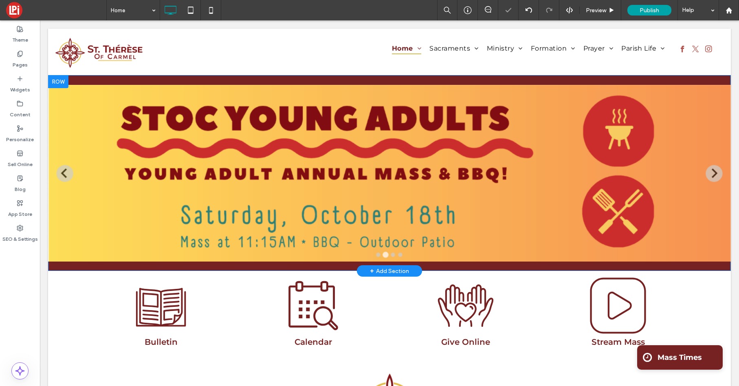
click at [61, 82] on div at bounding box center [58, 81] width 20 height 13
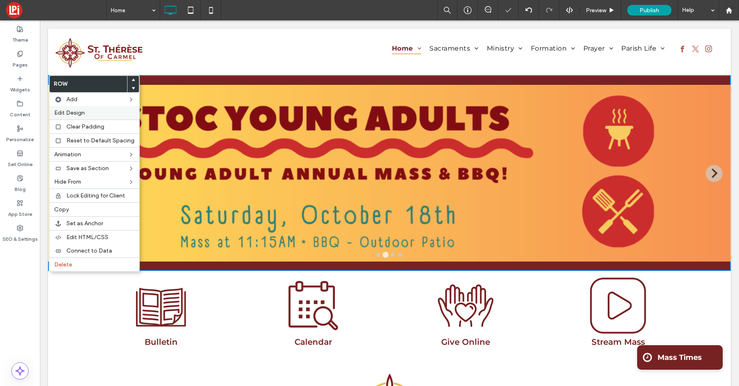
click at [67, 111] on span "Edit Design" at bounding box center [69, 112] width 31 height 7
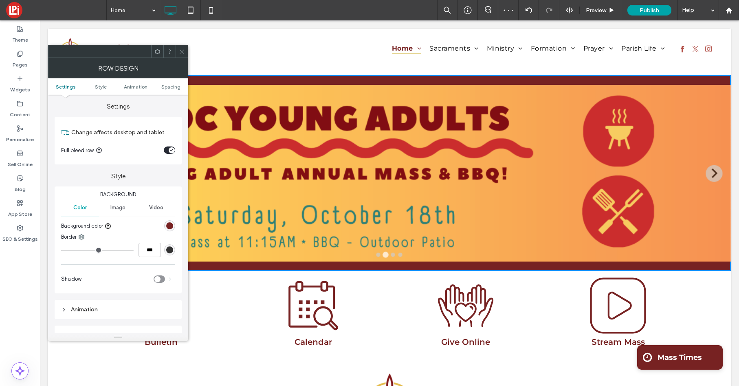
drag, startPoint x: 169, startPoint y: 225, endPoint x: 163, endPoint y: 227, distance: 5.4
click at [168, 225] on div "rgb(119, 34, 34)" at bounding box center [169, 225] width 7 height 7
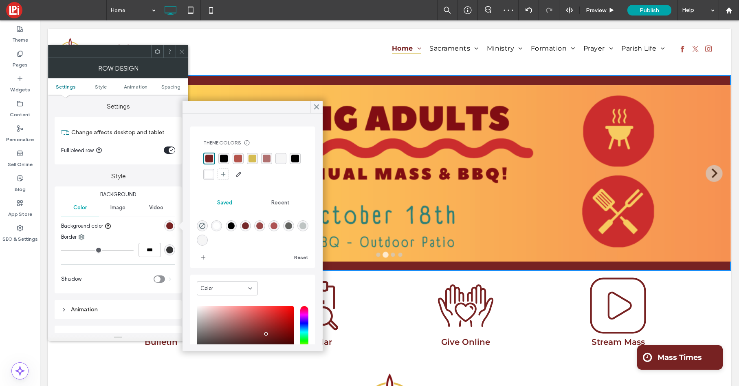
drag, startPoint x: 282, startPoint y: 161, endPoint x: 271, endPoint y: 161, distance: 10.6
click at [281, 161] on div "rgba(246,246,246,1)" at bounding box center [281, 158] width 8 height 8
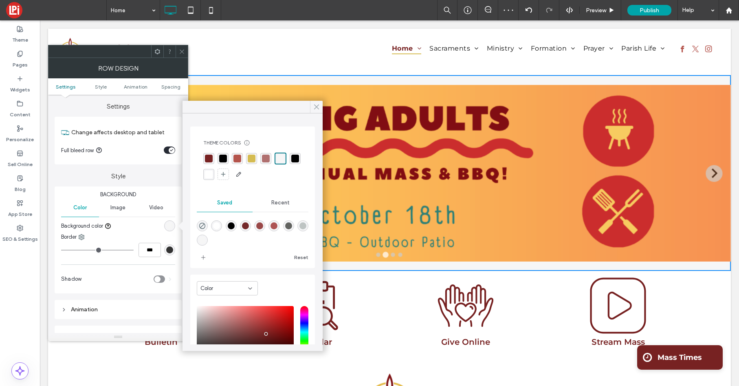
drag, startPoint x: 317, startPoint y: 106, endPoint x: 126, endPoint y: 23, distance: 208.1
click at [317, 106] on icon at bounding box center [316, 106] width 7 height 7
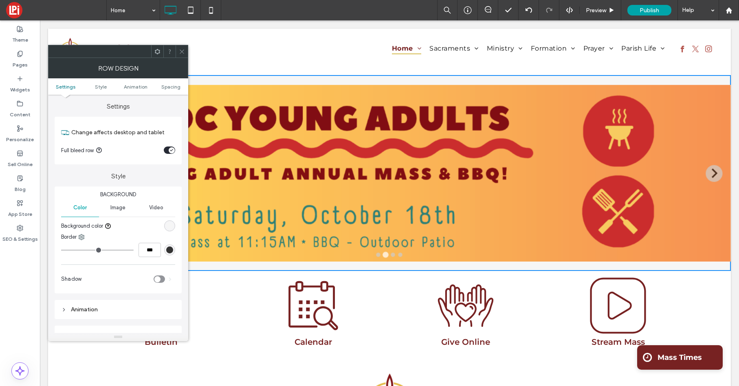
click at [182, 50] on icon at bounding box center [182, 51] width 6 height 6
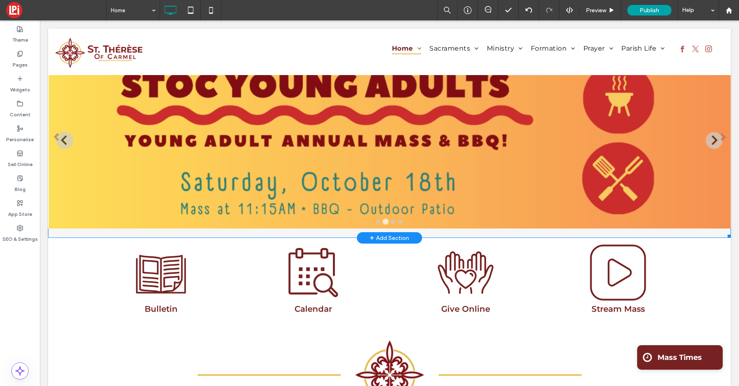
scroll to position [31, 0]
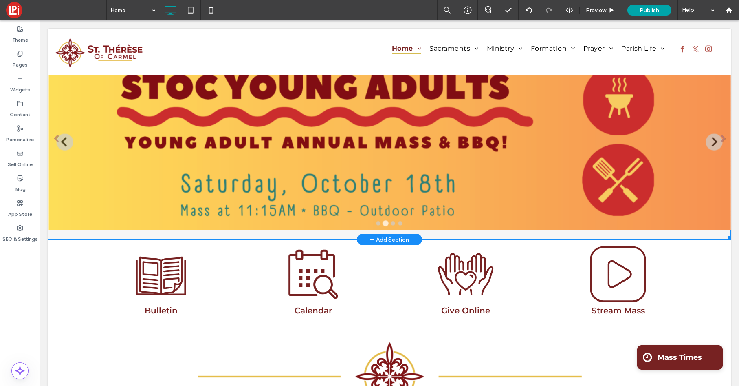
click at [415, 171] on li "Slide title Write your caption here Button" at bounding box center [389, 142] width 683 height 196
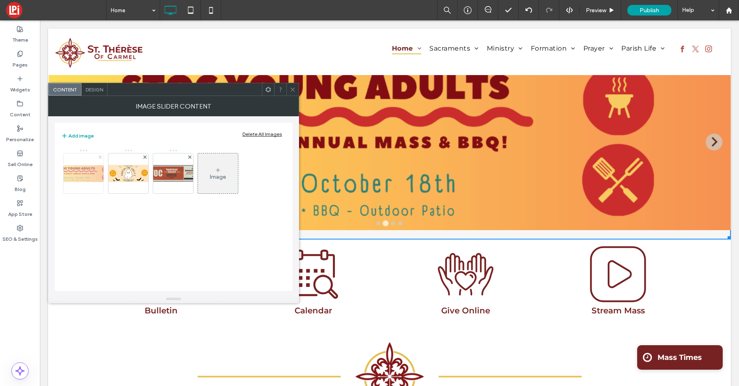
click at [99, 157] on icon at bounding box center [100, 156] width 3 height 3
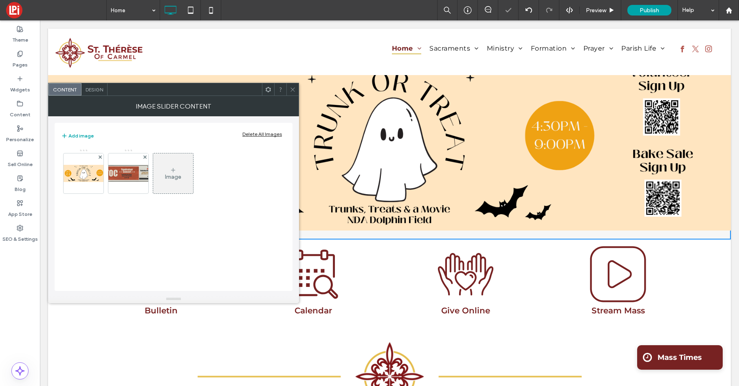
click at [291, 92] on icon at bounding box center [293, 89] width 6 height 6
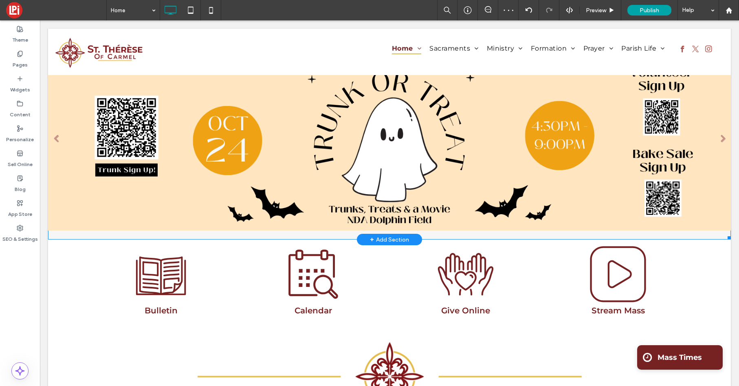
scroll to position [0, 0]
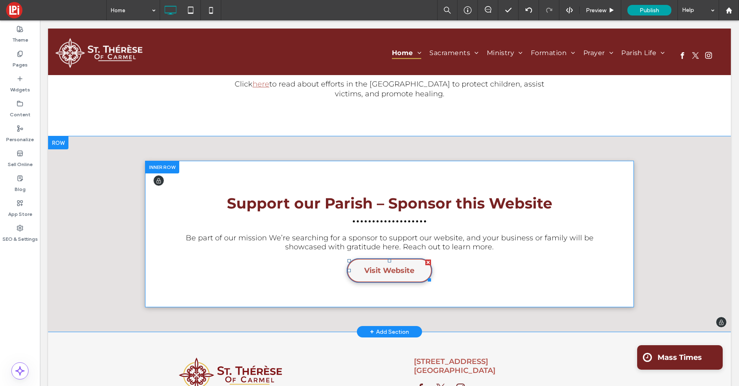
click at [397, 259] on span "Visit Website" at bounding box center [389, 270] width 50 height 22
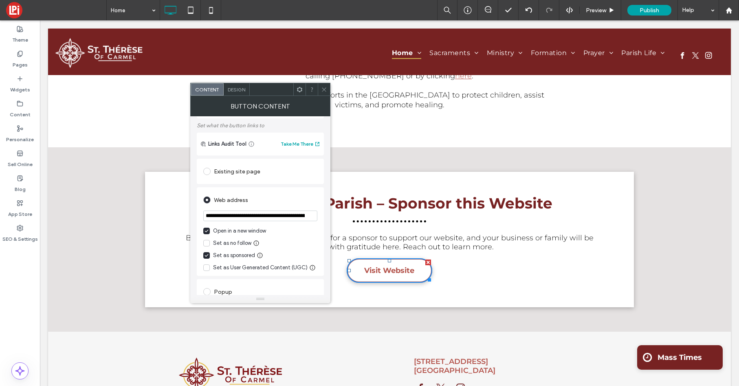
scroll to position [46, 0]
click at [326, 90] on icon at bounding box center [324, 89] width 6 height 6
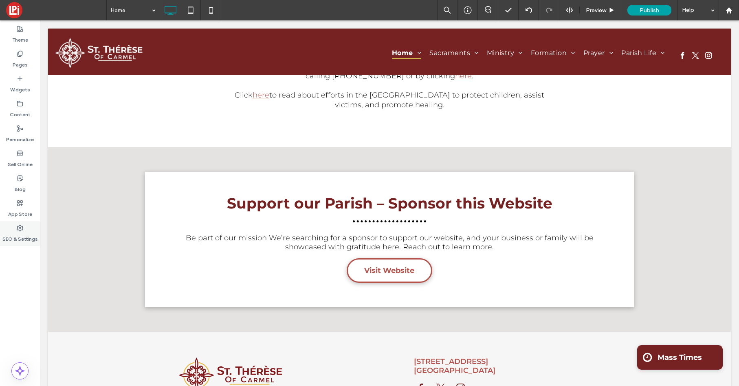
click at [22, 240] on label "SEO & Settings" at bounding box center [19, 236] width 35 height 11
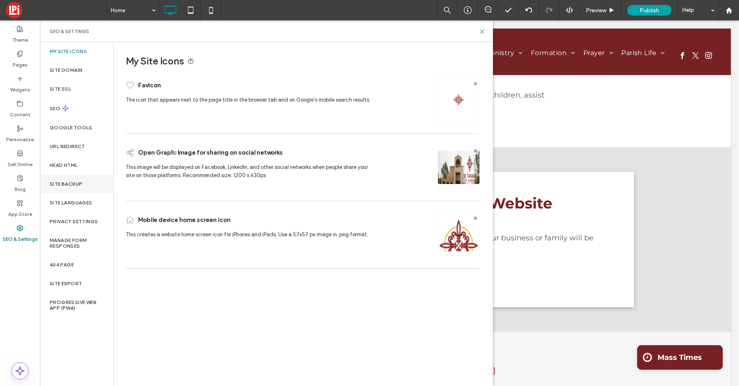
click at [73, 186] on label "Site Backup" at bounding box center [66, 184] width 33 height 6
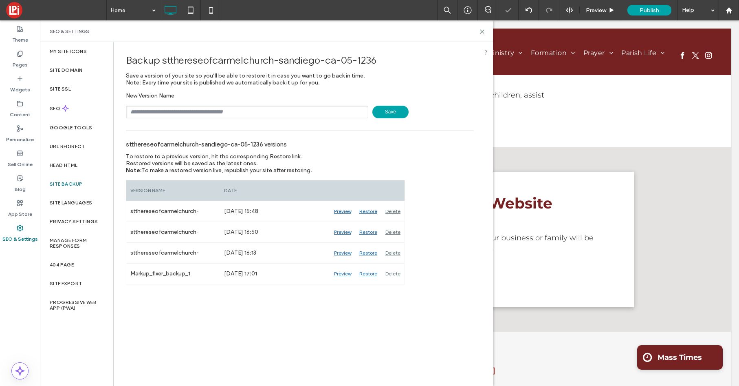
click at [388, 113] on span "Save" at bounding box center [390, 112] width 36 height 13
click at [482, 31] on use at bounding box center [482, 32] width 4 height 4
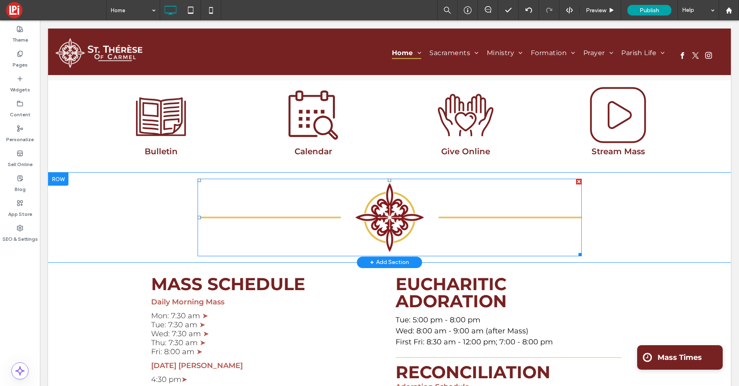
scroll to position [0, 0]
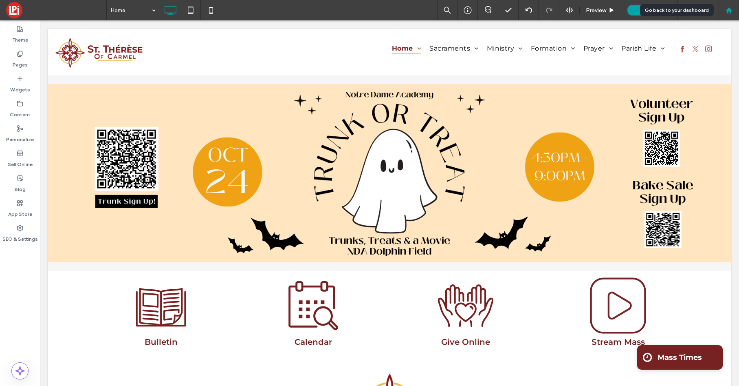
click at [728, 10] on use at bounding box center [729, 10] width 6 height 6
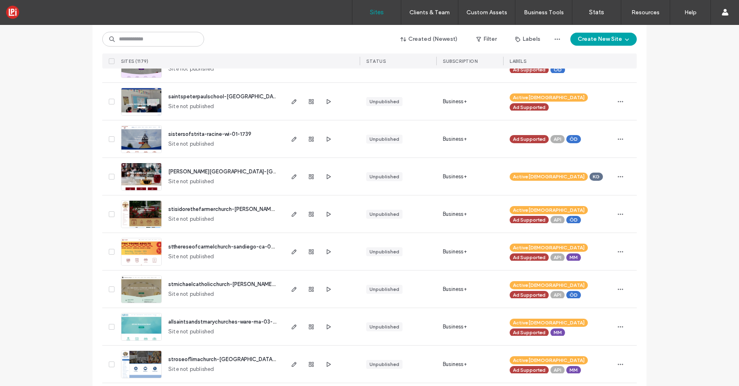
scroll to position [287, 0]
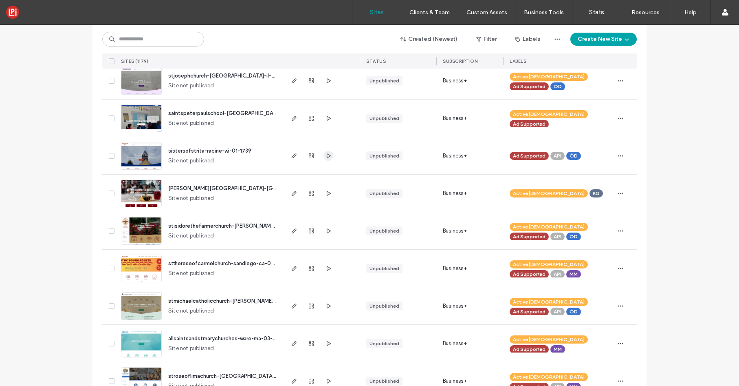
click at [325, 156] on icon "button" at bounding box center [328, 155] width 7 height 7
click at [291, 156] on icon "button" at bounding box center [294, 155] width 7 height 7
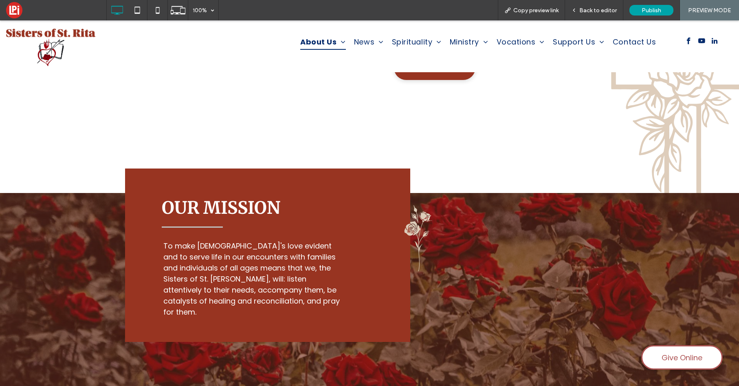
scroll to position [709, 0]
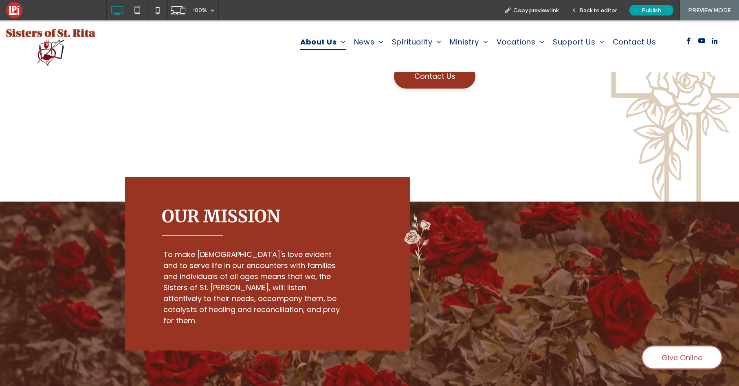
click at [425, 241] on icon ".cls-1-1648484110-1648484110 { fill: #ddcdba; }" at bounding box center [418, 247] width 65 height 66
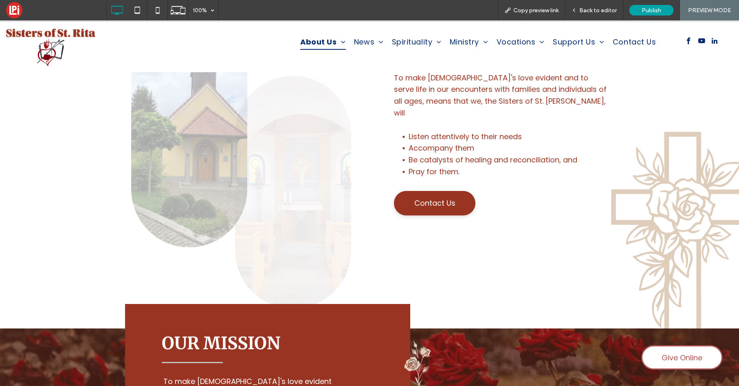
scroll to position [575, 0]
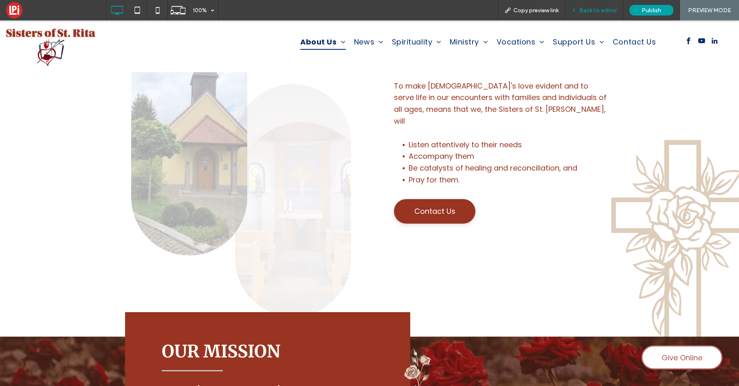
click at [595, 4] on div "Back to editor" at bounding box center [594, 10] width 58 height 20
click at [587, 11] on span "Back to editor" at bounding box center [597, 10] width 37 height 7
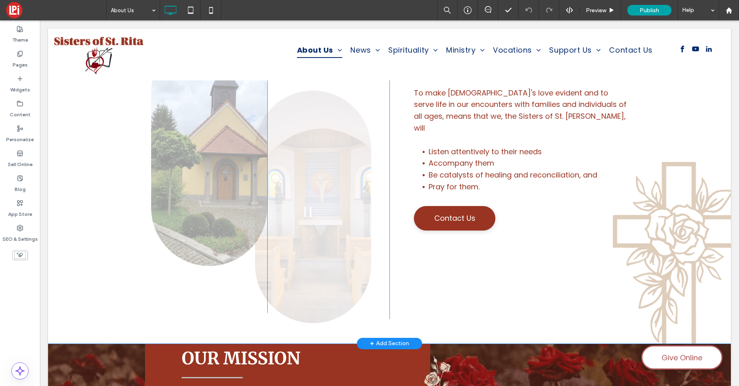
scroll to position [572, 0]
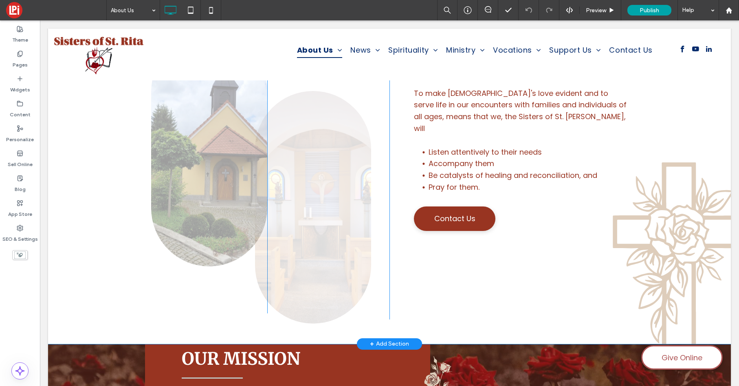
click at [682, 254] on div "Button Click To Paste Button Click To Paste Click To Paste Welcome Today we exp…" at bounding box center [389, 170] width 683 height 346
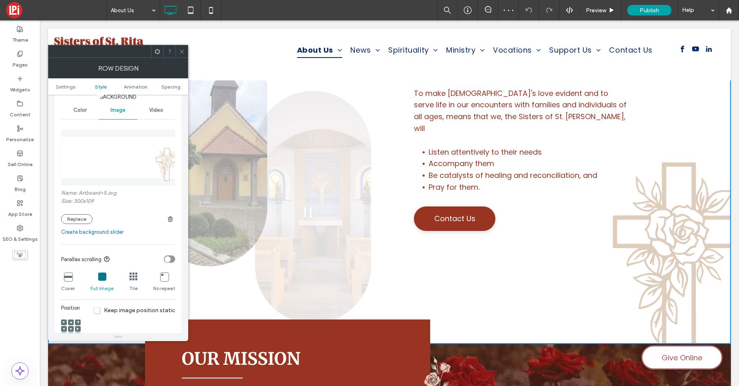
scroll to position [97, 0]
click at [183, 52] on icon at bounding box center [182, 51] width 6 height 6
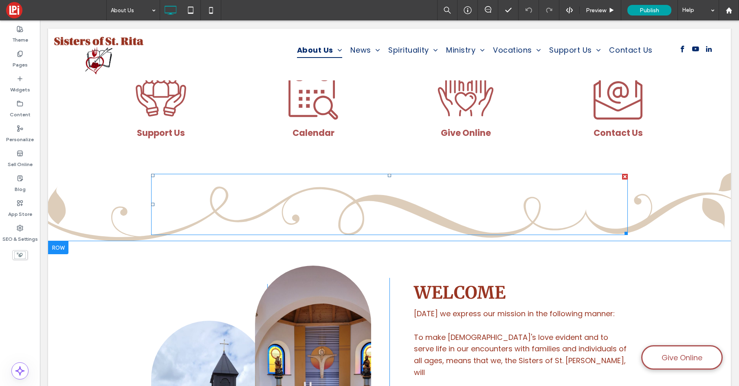
scroll to position [338, 0]
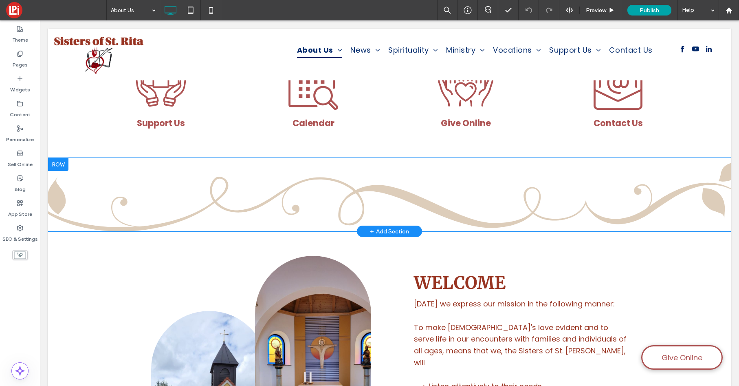
click at [673, 198] on div "Click To Paste Row + Add Section" at bounding box center [389, 194] width 683 height 73
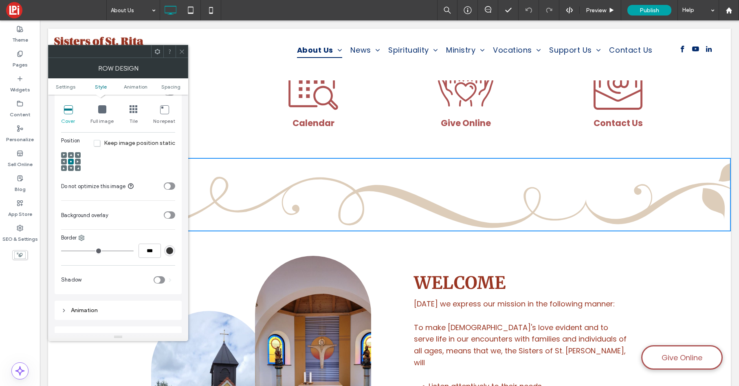
scroll to position [267, 0]
click at [183, 55] on span at bounding box center [182, 51] width 6 height 12
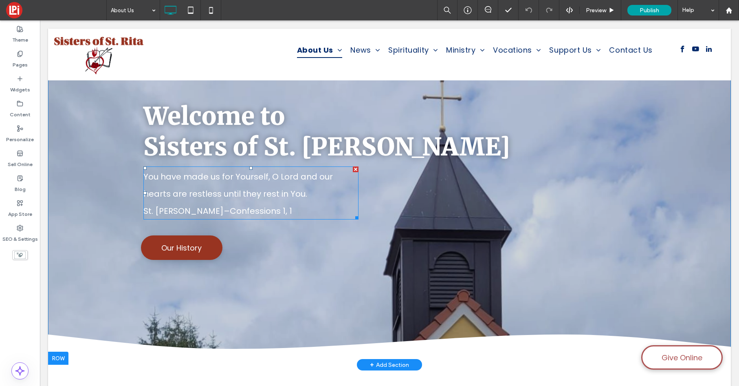
scroll to position [0, 0]
click at [11, 50] on div "Pages" at bounding box center [20, 59] width 40 height 25
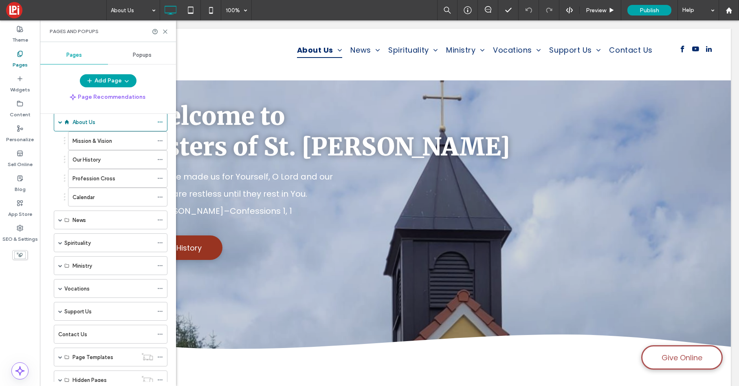
scroll to position [24, 0]
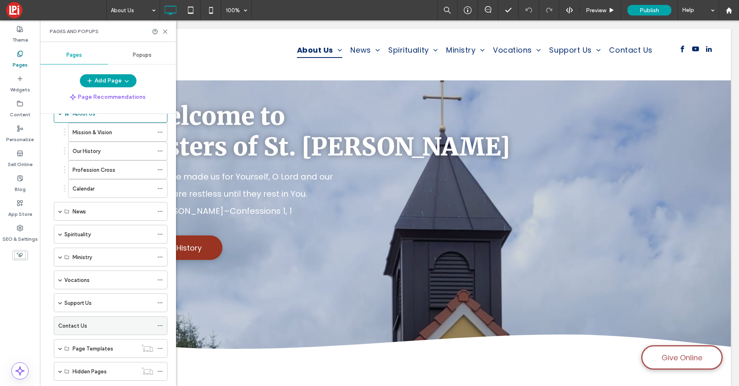
click at [92, 330] on div "Contact Us" at bounding box center [105, 325] width 95 height 18
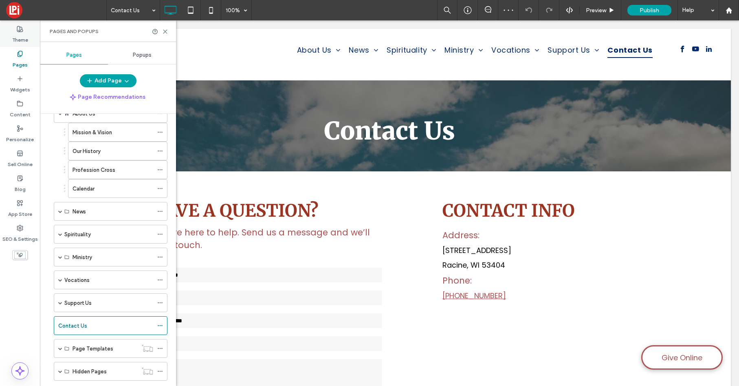
click at [20, 30] on use at bounding box center [20, 29] width 6 height 6
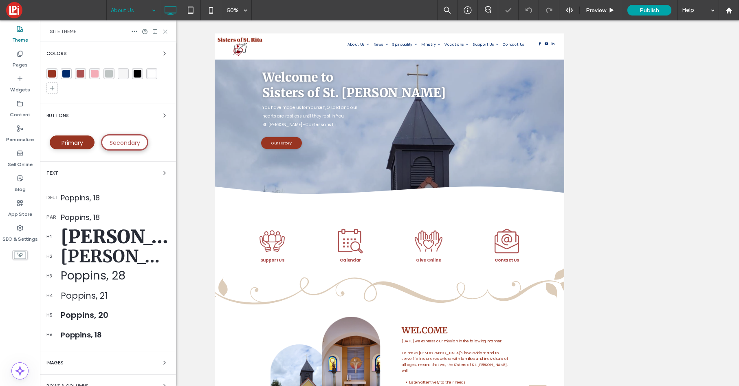
click at [166, 30] on use at bounding box center [165, 32] width 4 height 4
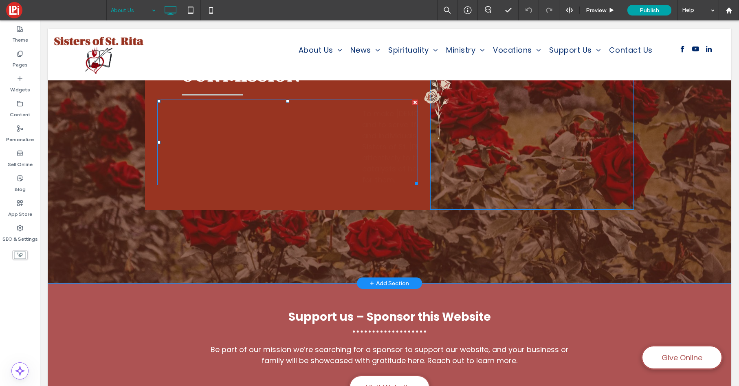
scroll to position [857, 0]
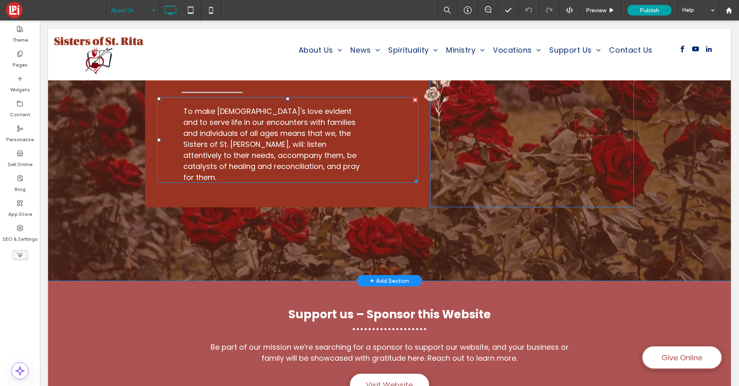
click at [359, 165] on div "To make God's love evident and to serve life in our encounters with families an…" at bounding box center [274, 140] width 183 height 68
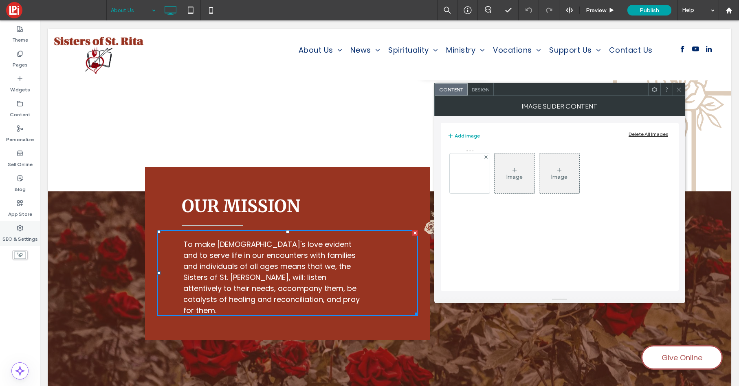
scroll to position [645, 0]
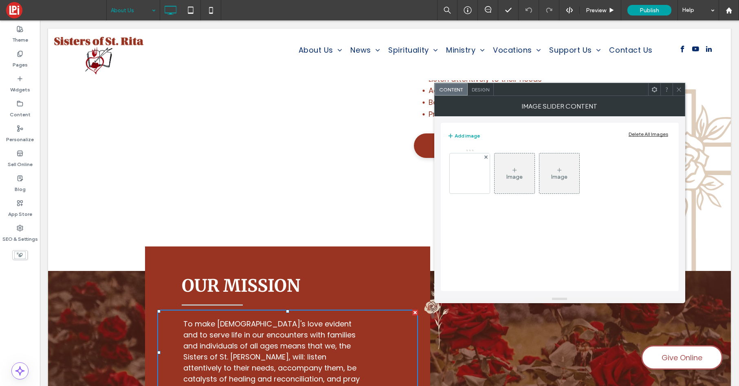
drag, startPoint x: 681, startPoint y: 90, endPoint x: 619, endPoint y: 172, distance: 102.2
click at [681, 90] on icon at bounding box center [679, 89] width 6 height 6
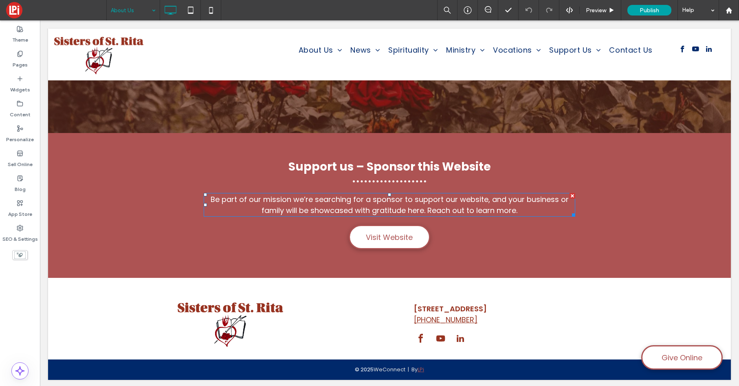
scroll to position [1007, 0]
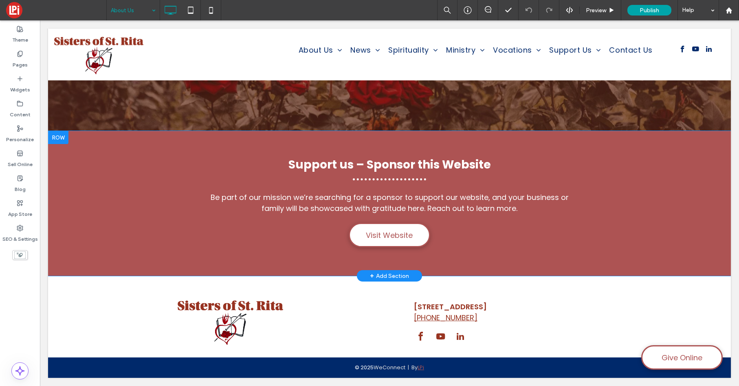
click at [67, 136] on div at bounding box center [58, 137] width 20 height 13
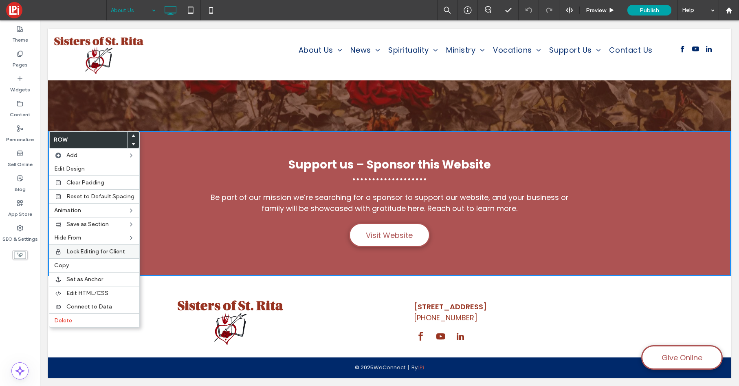
click at [97, 251] on span "Lock Editing for Client" at bounding box center [95, 251] width 59 height 7
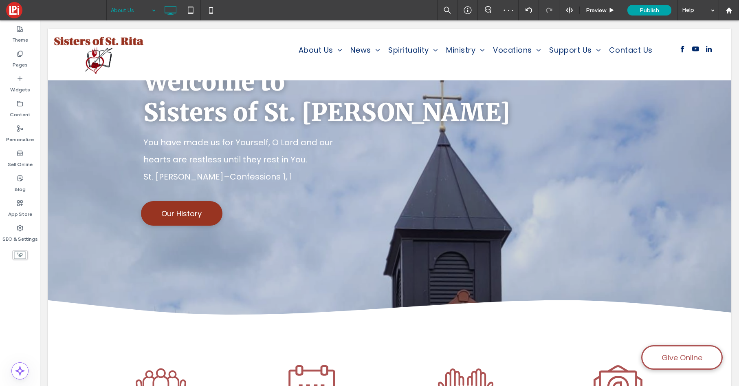
scroll to position [0, 0]
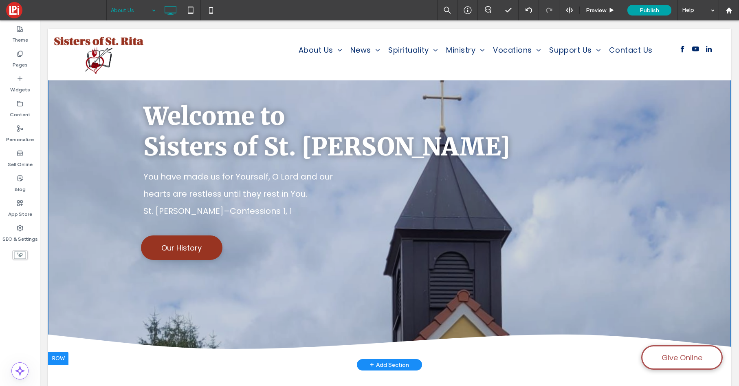
click at [215, 261] on div "Welcome to Sisters of St. Rita You have made us for Yourself, O Lord and our he…" at bounding box center [389, 227] width 683 height 275
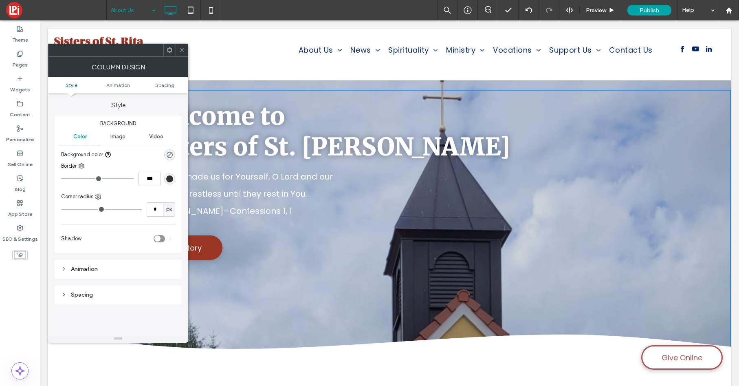
click at [180, 54] on span at bounding box center [182, 50] width 6 height 12
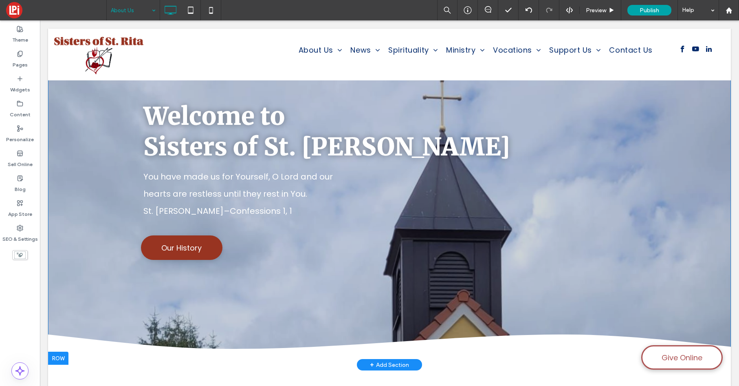
click at [98, 132] on div "Welcome to Sisters of St. Rita You have made us for Yourself, O Lord and our he…" at bounding box center [389, 227] width 683 height 275
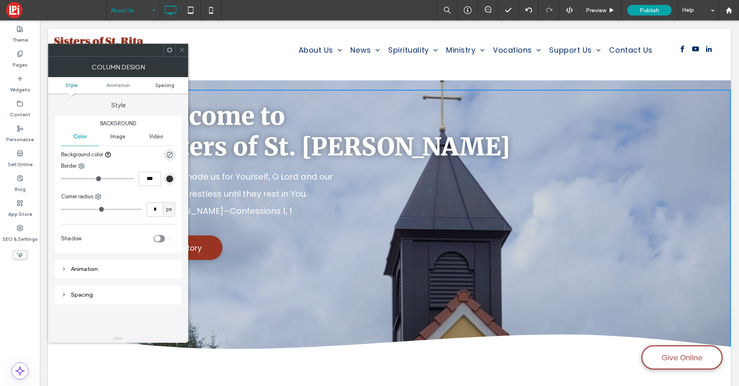
click at [158, 84] on span "Spacing" at bounding box center [164, 85] width 19 height 6
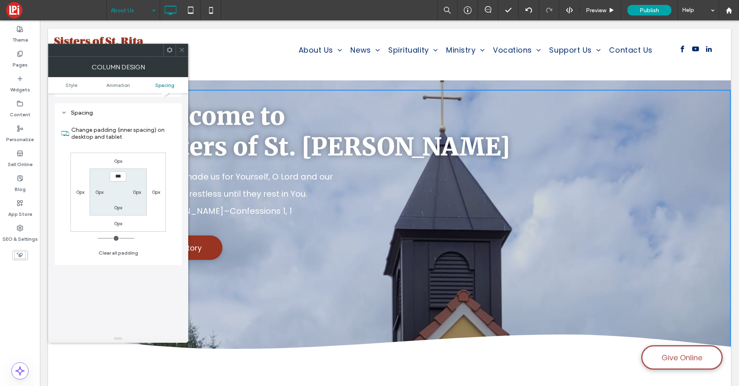
scroll to position [185, 0]
type input "****"
type input "**"
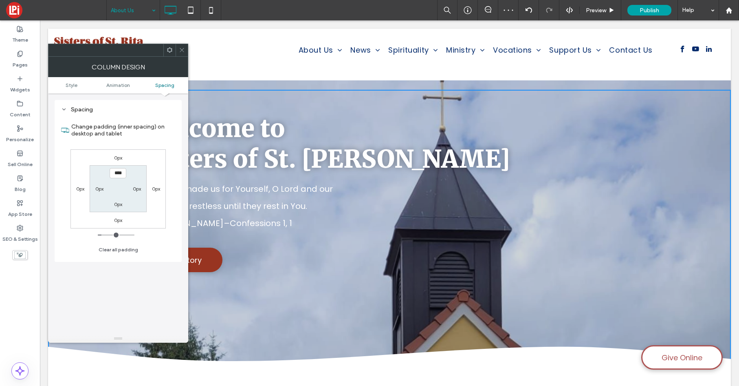
click at [182, 48] on icon at bounding box center [182, 50] width 6 height 6
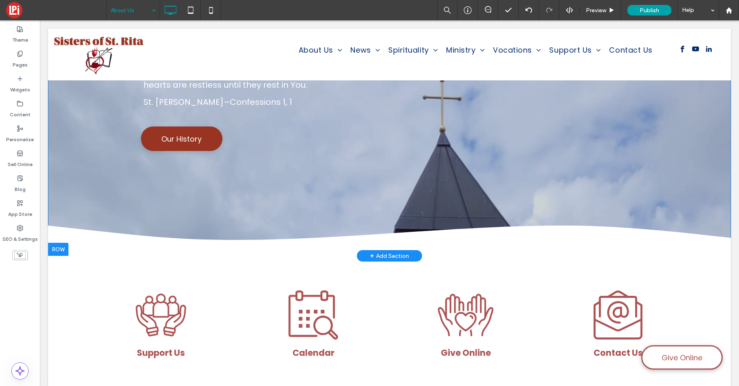
scroll to position [0, 0]
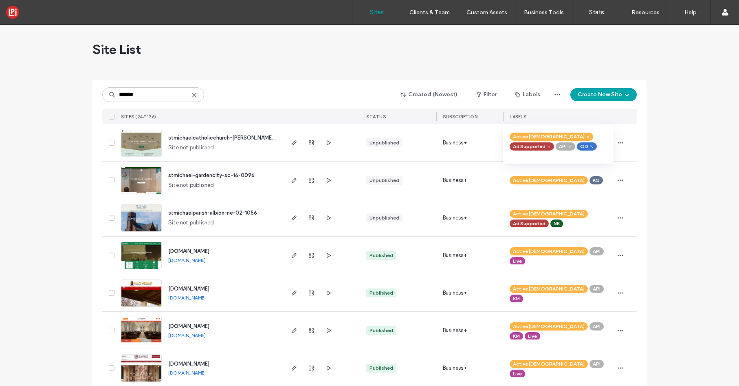
click at [326, 143] on icon "button" at bounding box center [328, 142] width 7 height 7
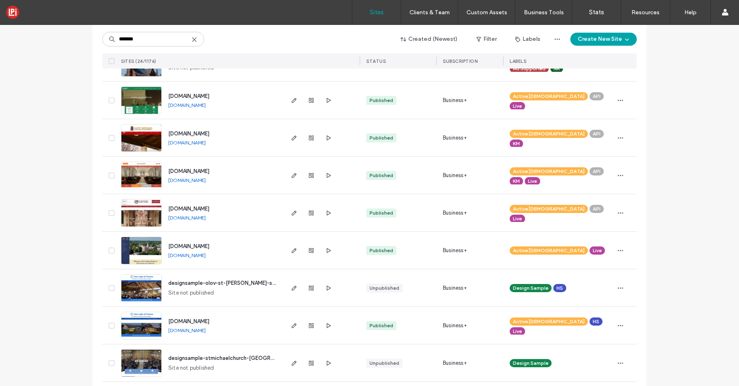
scroll to position [159, 0]
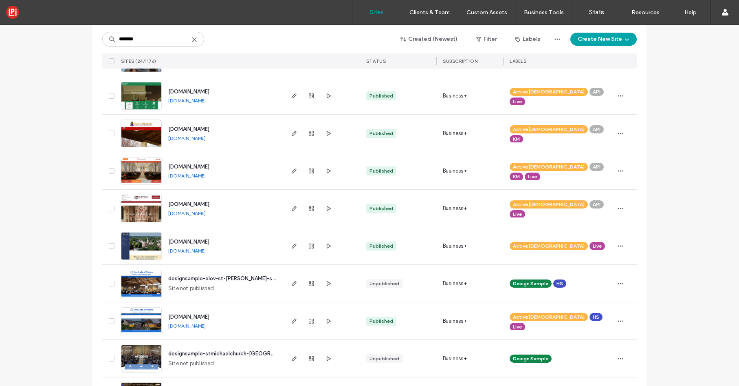
click at [194, 40] on icon at bounding box center [194, 39] width 7 height 7
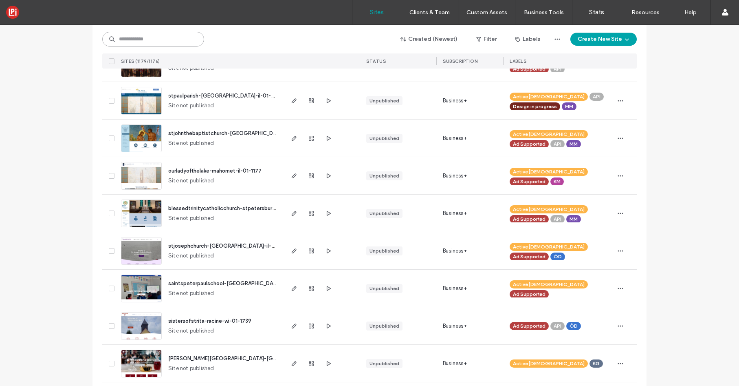
scroll to position [115, 0]
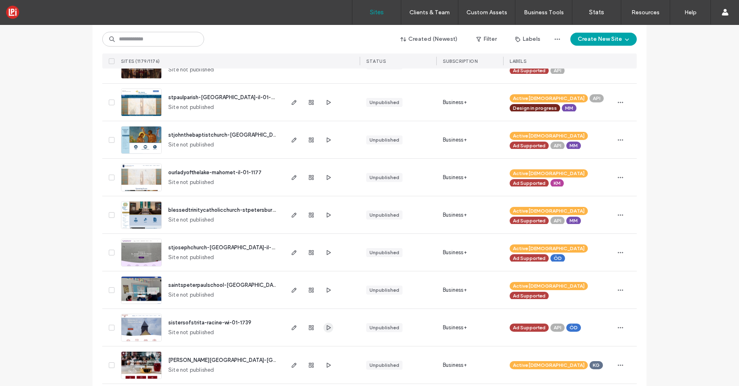
click at [325, 327] on icon "button" at bounding box center [328, 327] width 7 height 7
